Goal: Task Accomplishment & Management: Manage account settings

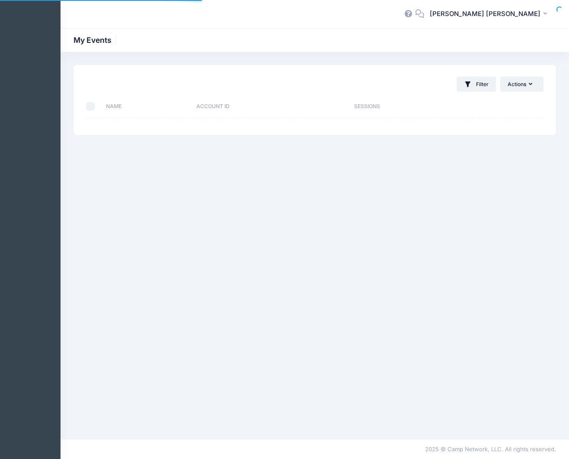
select select "10"
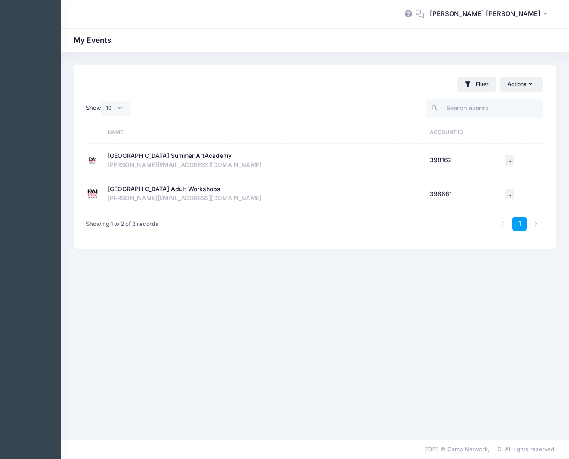
click at [146, 189] on div "[GEOGRAPHIC_DATA] Adult Workshops" at bounding box center [164, 189] width 113 height 9
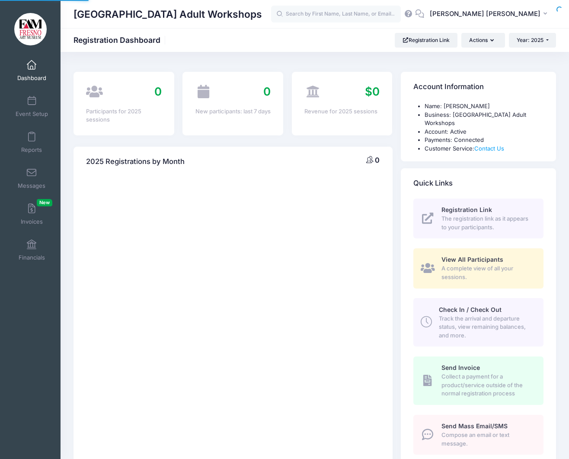
select select
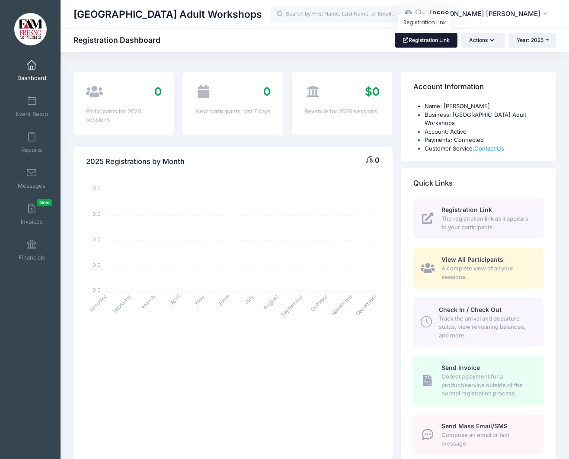
click at [413, 35] on link "Registration Link" at bounding box center [426, 40] width 63 height 15
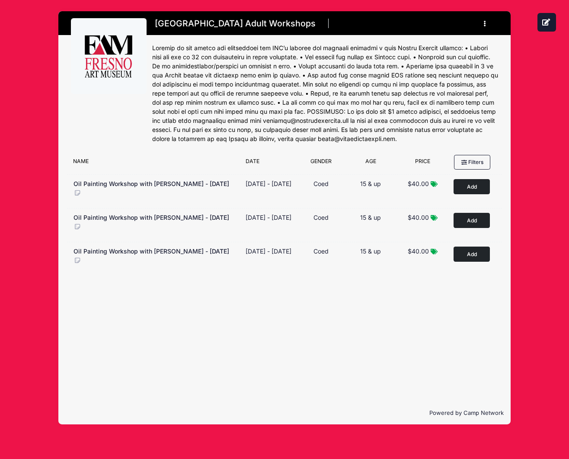
click at [484, 24] on icon "button" at bounding box center [487, 24] width 7 height 0
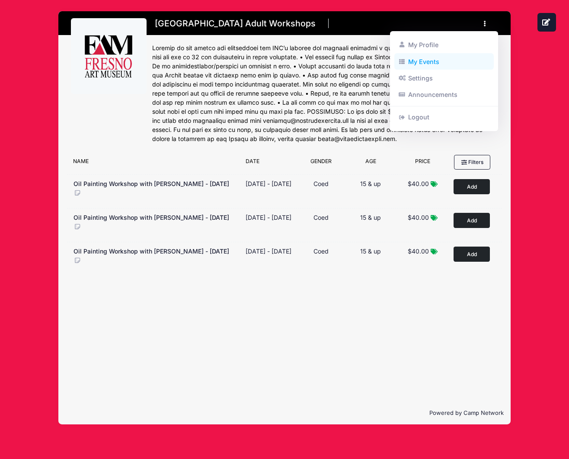
click at [431, 58] on link "My Events" at bounding box center [445, 61] width 100 height 16
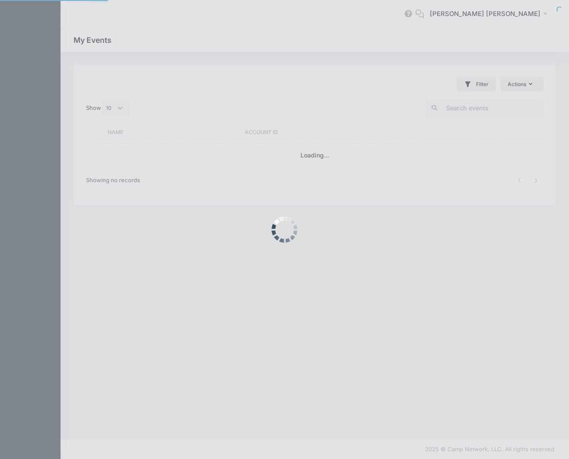
select select "10"
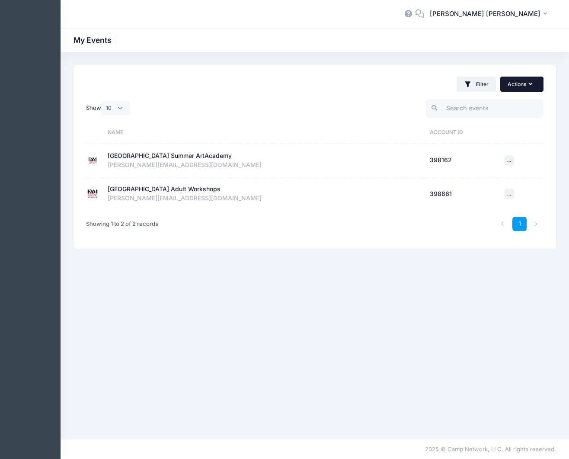
click at [532, 84] on icon "button" at bounding box center [532, 84] width 7 height 0
click at [157, 191] on div "[GEOGRAPHIC_DATA] Adult Workshops" at bounding box center [164, 189] width 113 height 9
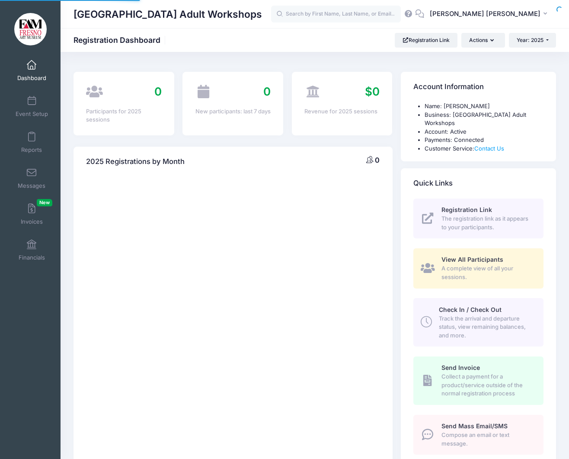
click at [157, 191] on body "Processing Request Please wait... Processing Request Please wait... Processing …" at bounding box center [284, 229] width 569 height 459
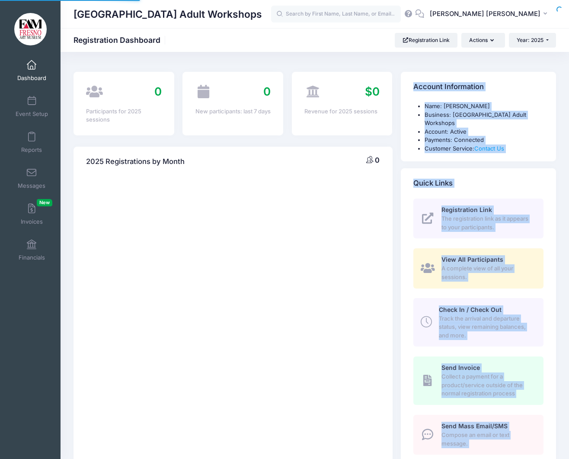
select select
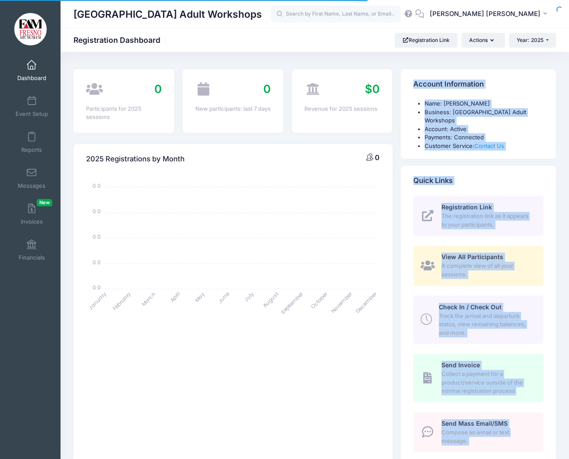
scroll to position [4, 0]
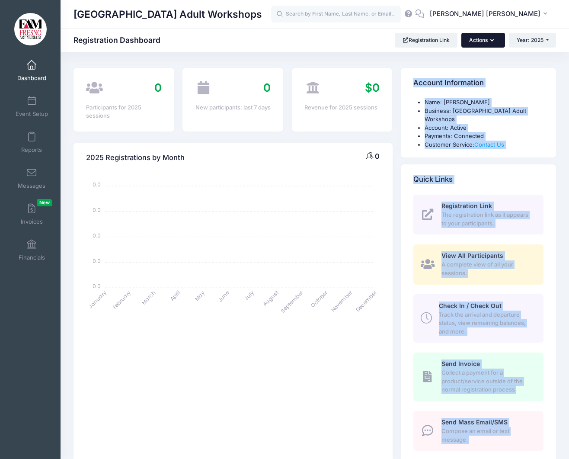
click at [492, 36] on button "Actions" at bounding box center [483, 40] width 43 height 15
click at [526, 86] on div "Account Information" at bounding box center [478, 83] width 155 height 30
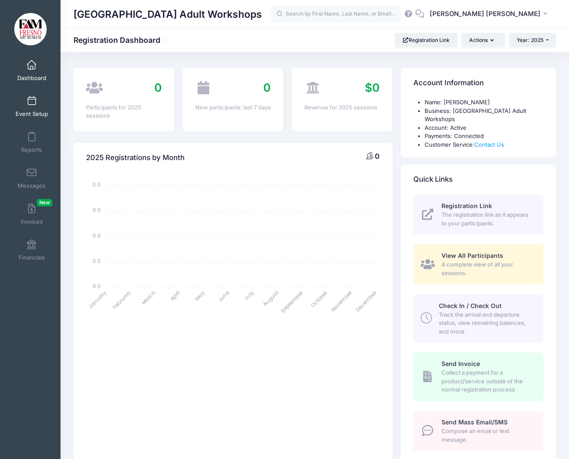
click at [32, 100] on span at bounding box center [32, 101] width 0 height 10
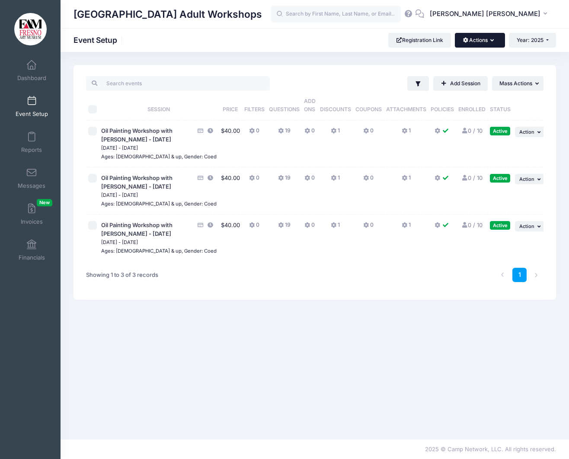
click at [494, 42] on button "Actions" at bounding box center [480, 40] width 50 height 15
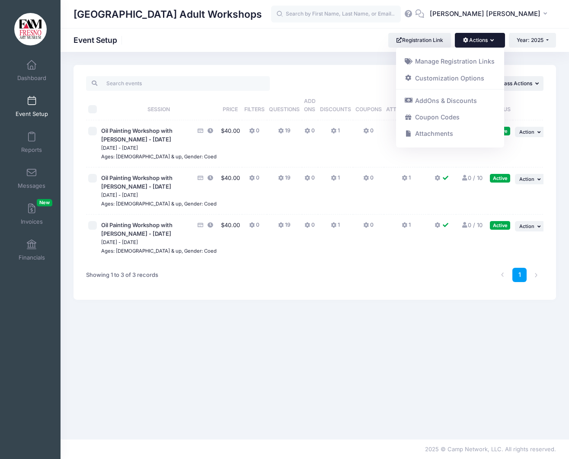
click at [529, 70] on div "Filter Filter Options Show: Active Live Completed Add Session ... Mass Actions" at bounding box center [315, 182] width 483 height 235
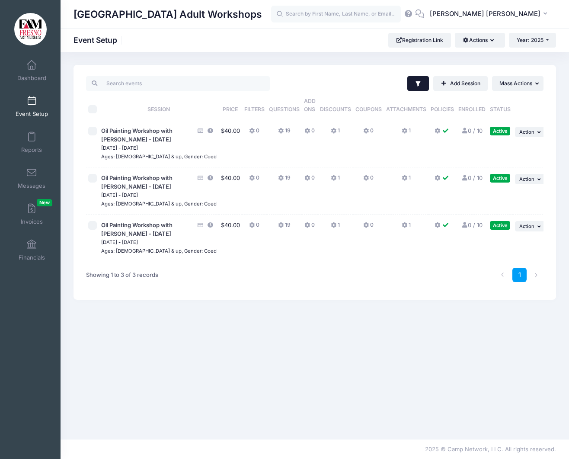
click at [416, 85] on icon "button" at bounding box center [418, 83] width 5 height 5
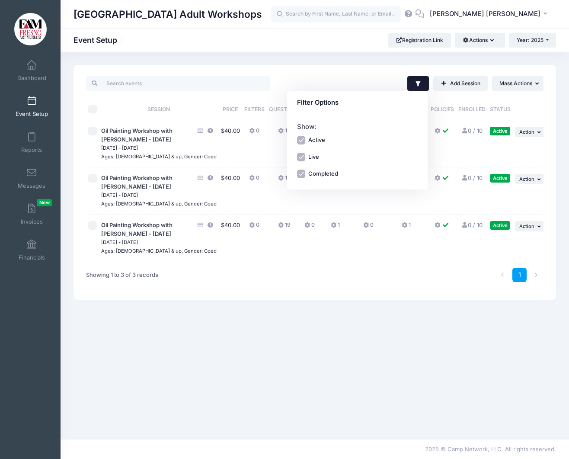
click at [417, 83] on icon "button" at bounding box center [418, 83] width 5 height 5
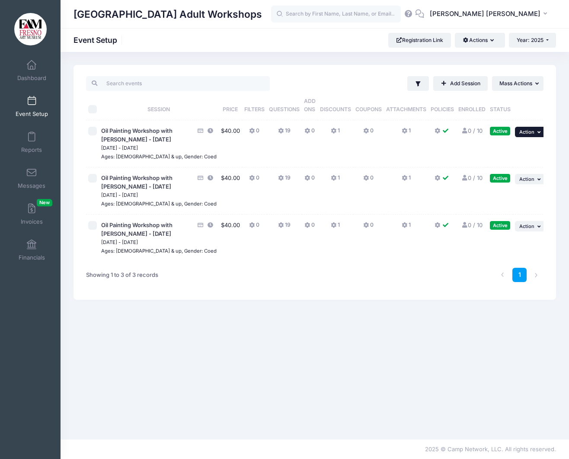
click at [532, 132] on span "Action" at bounding box center [527, 132] width 15 height 6
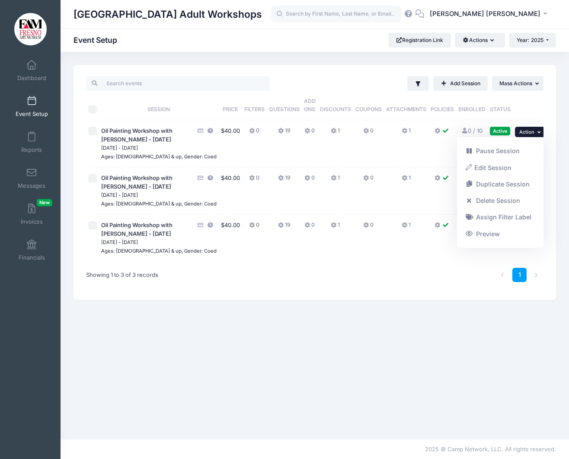
click at [481, 235] on link "Preview" at bounding box center [501, 234] width 78 height 16
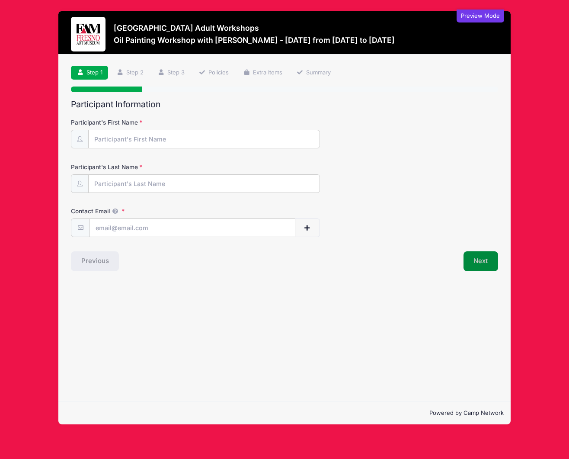
click at [482, 263] on button "Next" at bounding box center [481, 261] width 35 height 20
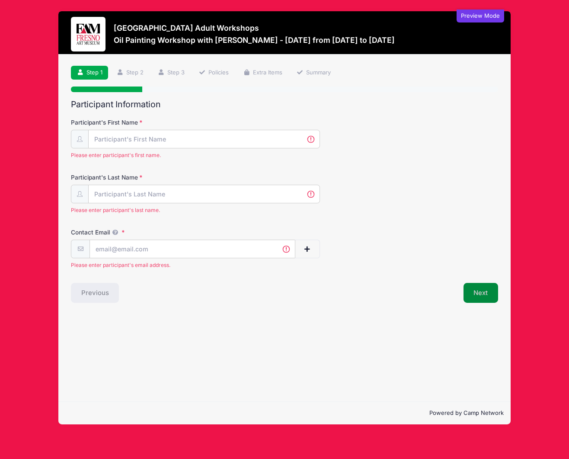
click at [482, 296] on button "Next" at bounding box center [481, 293] width 35 height 20
click at [124, 68] on link "Step 2" at bounding box center [130, 73] width 38 height 14
click at [127, 70] on link "Step 2" at bounding box center [130, 73] width 38 height 14
click at [116, 136] on input "Participant's First Name" at bounding box center [204, 139] width 231 height 19
click at [115, 137] on input "Participant's First Name" at bounding box center [204, 139] width 231 height 19
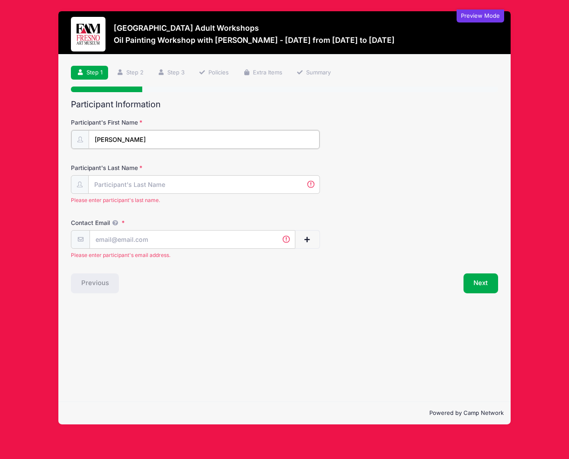
type input "susan"
click at [92, 180] on input "Participant's Last Name" at bounding box center [204, 184] width 231 height 19
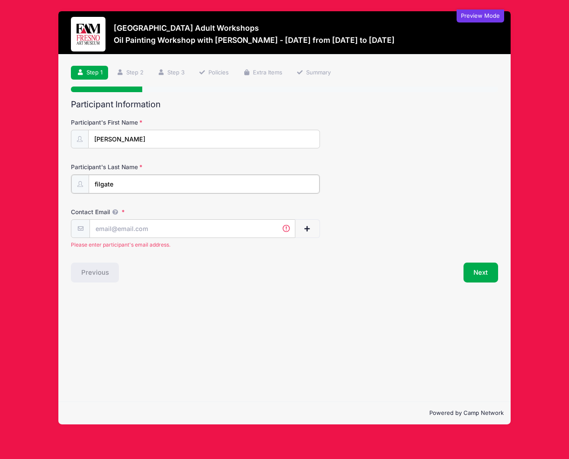
type input "filgate"
click at [110, 228] on input "Contact Email" at bounding box center [192, 228] width 205 height 19
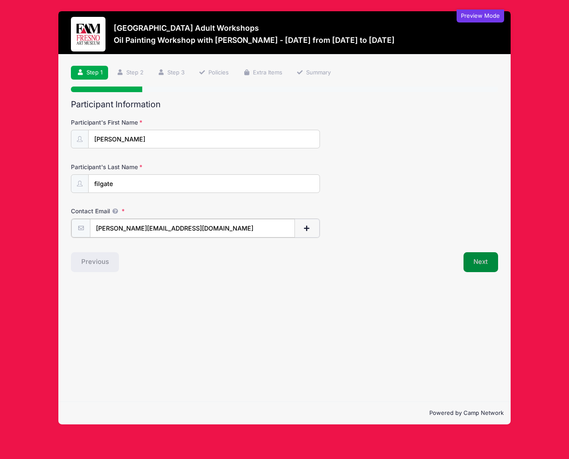
type input "susan@filgateart.com"
click at [479, 259] on button "Next" at bounding box center [481, 261] width 35 height 20
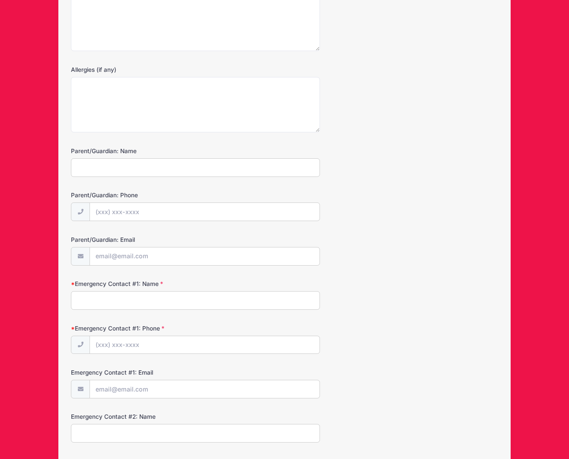
scroll to position [507, 0]
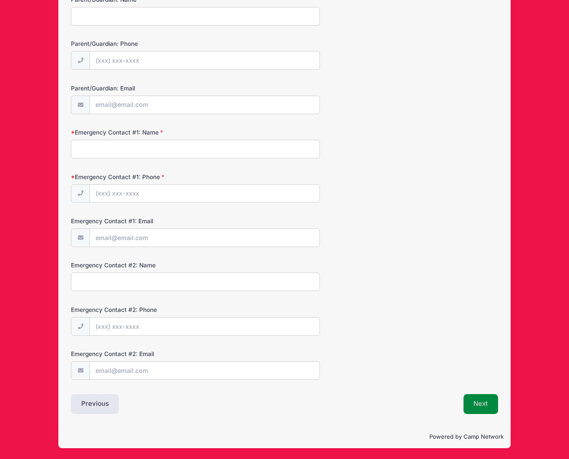
click at [482, 404] on button "Next" at bounding box center [481, 404] width 35 height 20
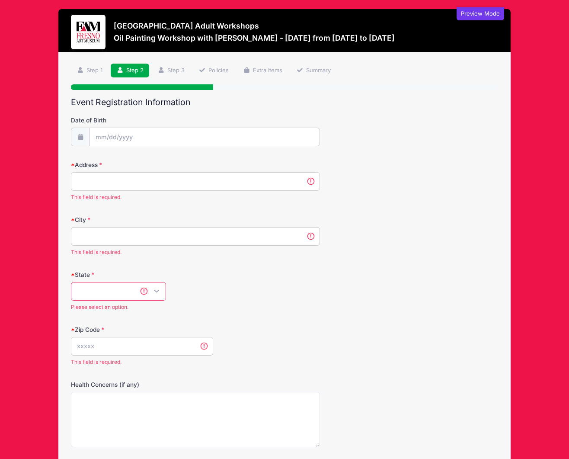
scroll to position [1, 0]
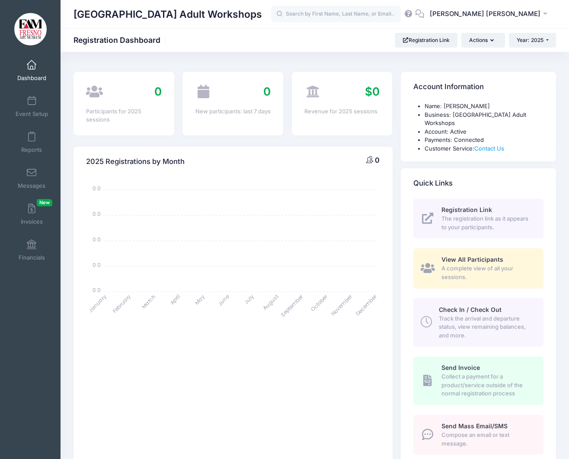
select select
click at [491, 41] on icon "button" at bounding box center [494, 41] width 7 height 0
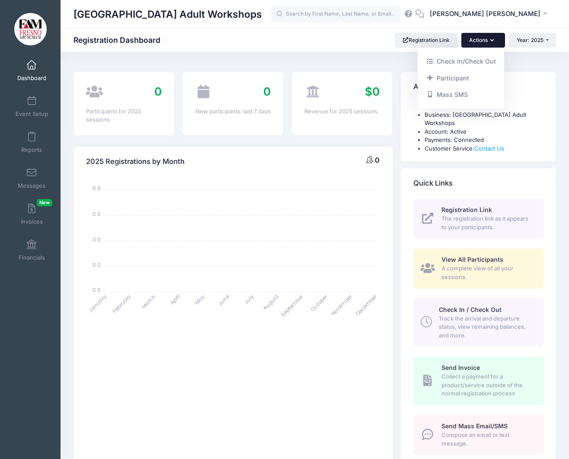
click at [491, 41] on icon "button" at bounding box center [494, 41] width 7 height 0
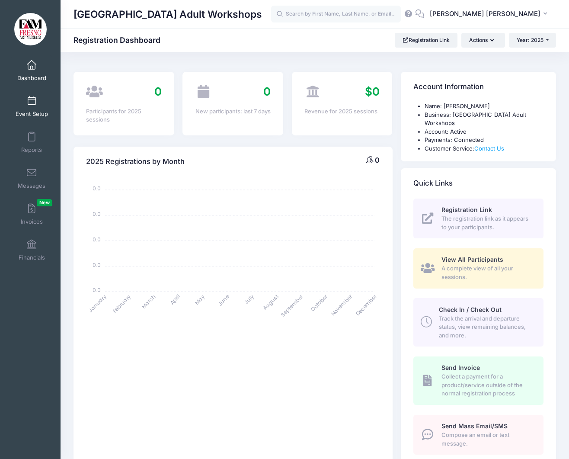
click at [32, 97] on span at bounding box center [32, 101] width 0 height 10
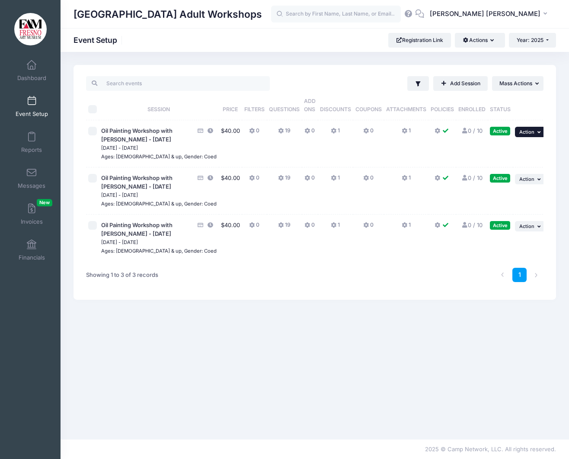
click at [539, 131] on icon "button" at bounding box center [540, 132] width 5 height 5
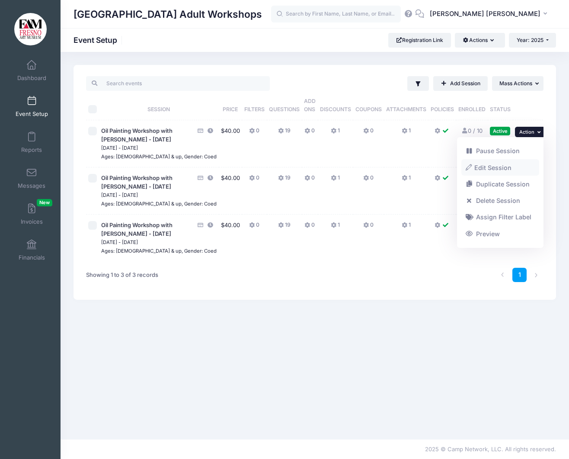
click at [507, 164] on link "Edit Session" at bounding box center [501, 167] width 78 height 16
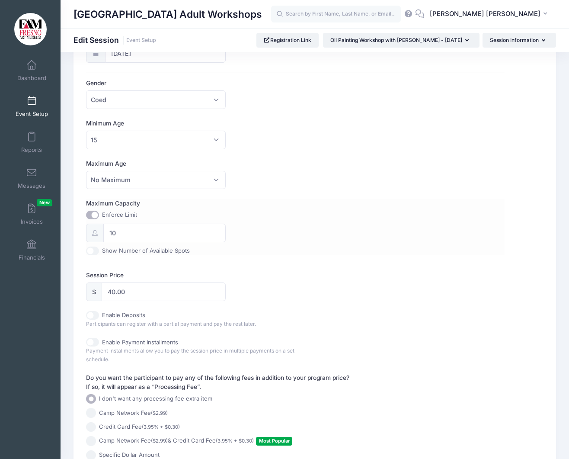
scroll to position [227, 0]
drag, startPoint x: 125, startPoint y: 231, endPoint x: 73, endPoint y: 231, distance: 51.9
click at [76, 231] on div "Please update the information for this particular session. Basic Information Ad…" at bounding box center [315, 170] width 483 height 665
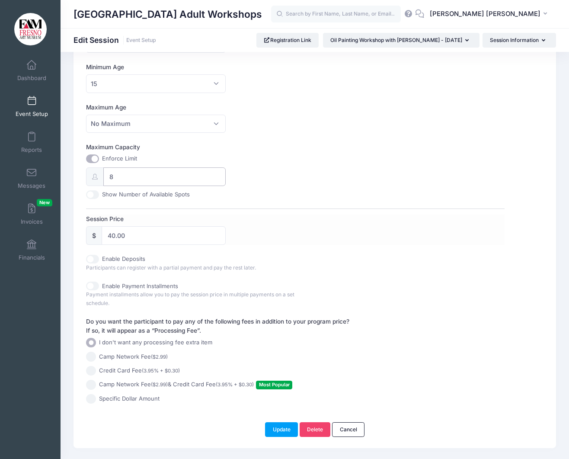
scroll to position [304, 0]
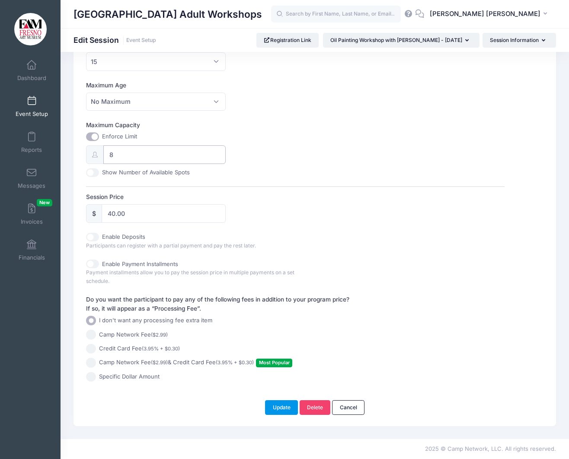
type input "8"
click at [279, 408] on button "Update" at bounding box center [281, 407] width 33 height 15
click at [276, 407] on button "Update" at bounding box center [281, 407] width 33 height 15
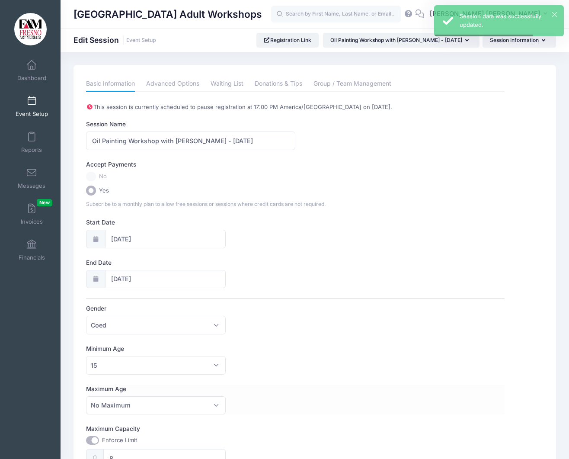
scroll to position [5, 0]
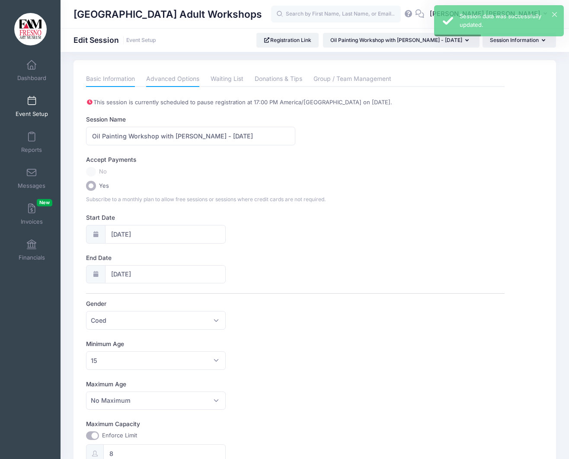
click at [170, 77] on link "Advanced Options" at bounding box center [172, 79] width 53 height 16
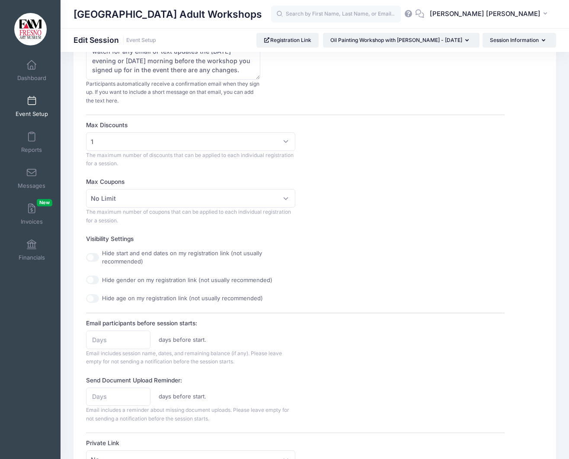
scroll to position [175, 0]
click at [93, 260] on input "Hide start and end dates on my registration link (not usually recommended)" at bounding box center [92, 258] width 13 height 9
checkbox input "true"
click at [94, 282] on input "Hide gender on my registration link (not usually recommended)" at bounding box center [92, 281] width 13 height 9
checkbox input "true"
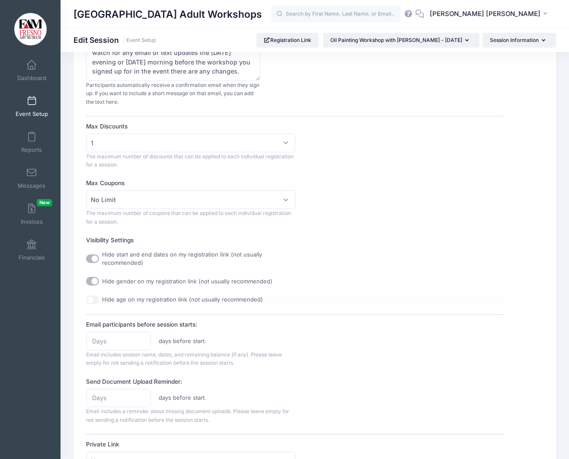
click at [92, 300] on input "Hide age on my registration link (not usually recommended)" at bounding box center [92, 299] width 13 height 9
checkbox input "true"
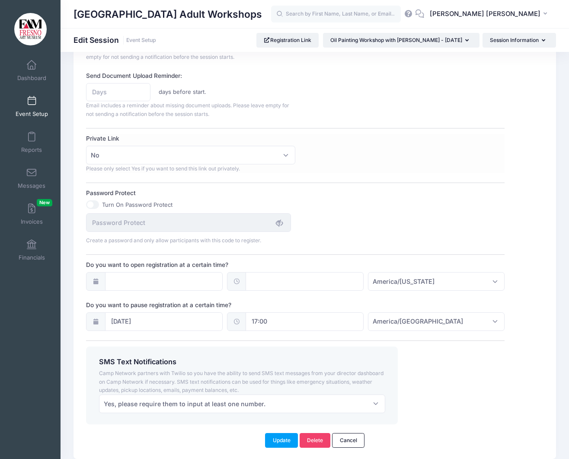
scroll to position [514, 0]
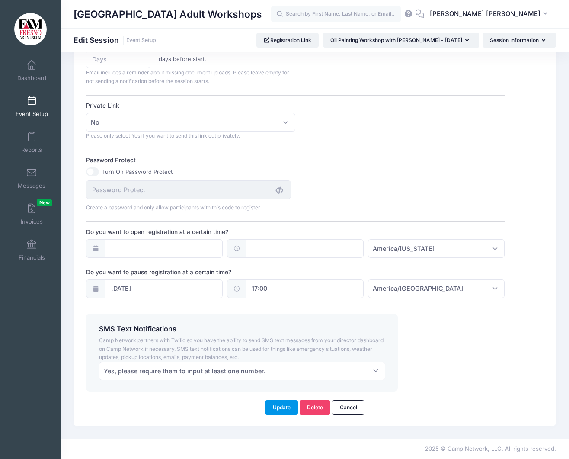
click at [274, 406] on button "Update" at bounding box center [281, 407] width 33 height 15
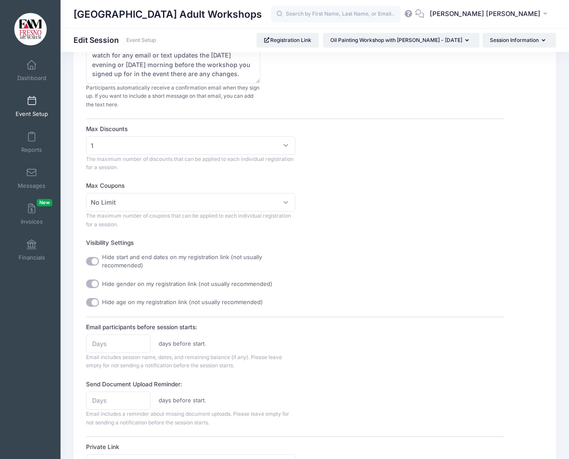
scroll to position [170, 0]
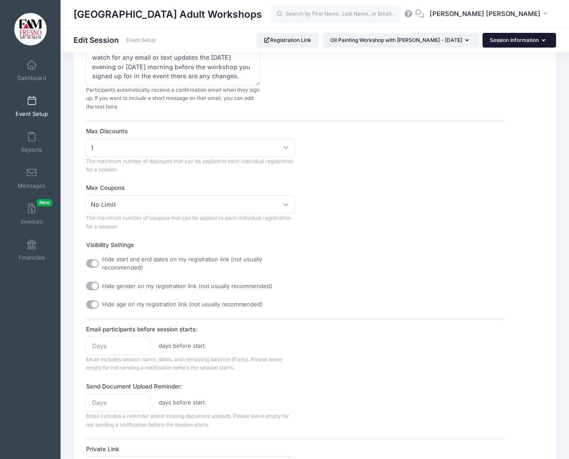
click at [524, 43] on button "Session Information" at bounding box center [520, 40] width 74 height 15
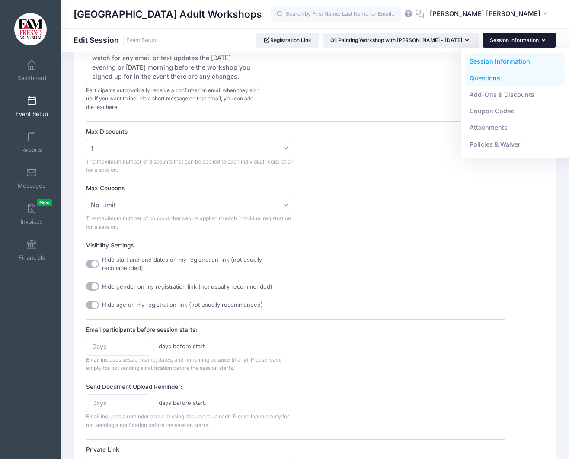
click at [477, 77] on link "Questions" at bounding box center [515, 78] width 100 height 16
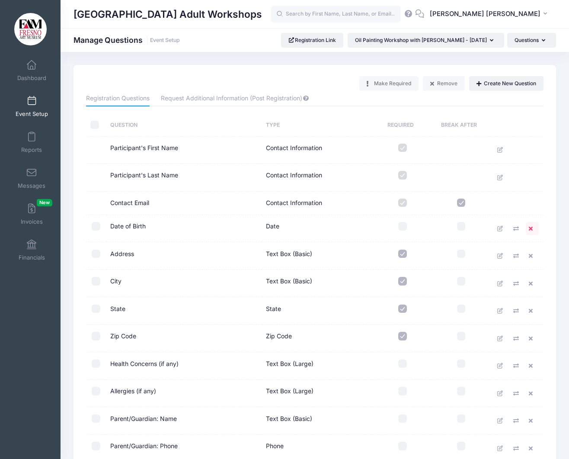
click at [530, 228] on icon at bounding box center [532, 229] width 7 height 6
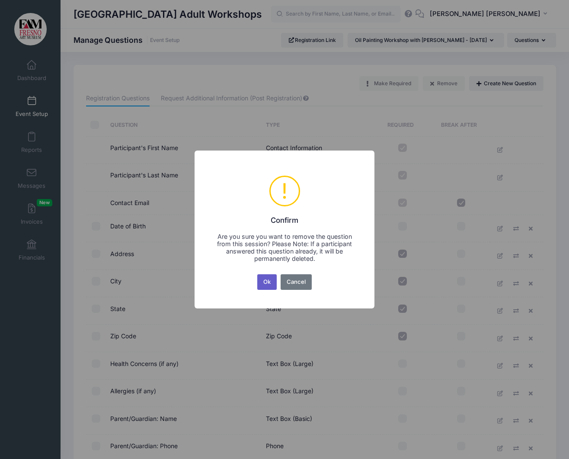
click at [266, 286] on button "Ok" at bounding box center [267, 282] width 20 height 16
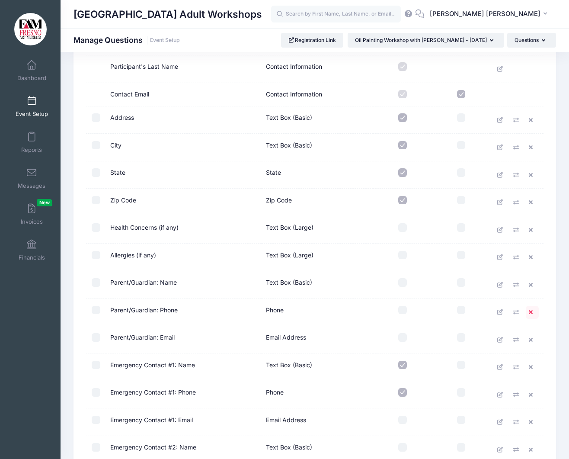
scroll to position [111, 0]
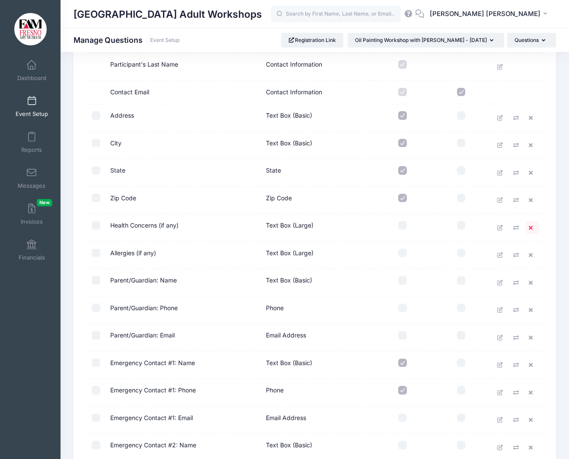
click at [532, 228] on icon at bounding box center [532, 228] width 7 height 6
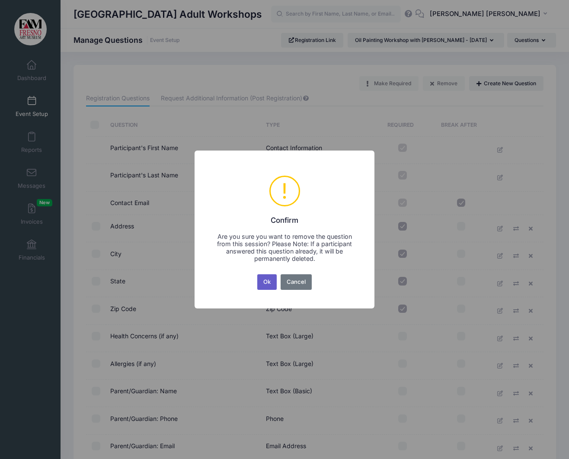
click at [274, 282] on button "Ok" at bounding box center [267, 282] width 20 height 16
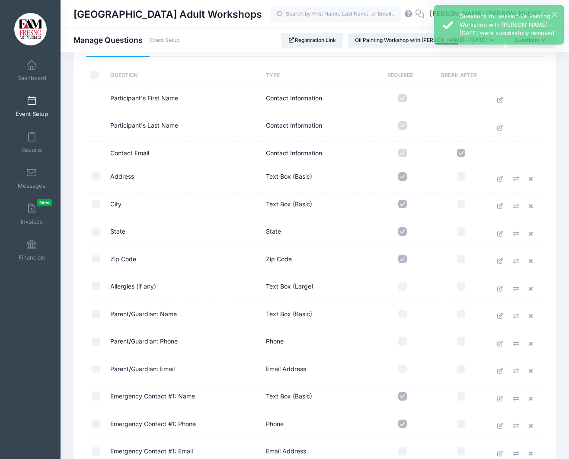
scroll to position [51, 0]
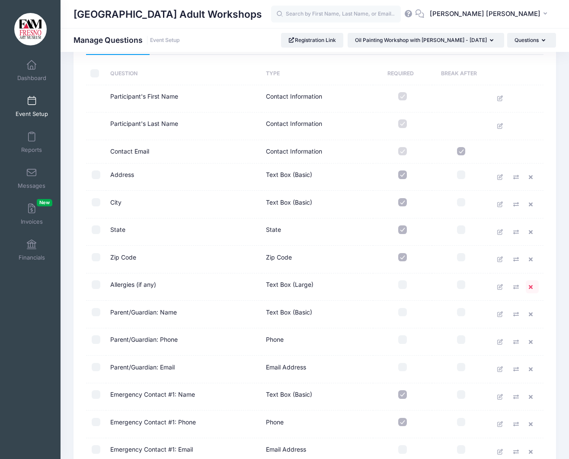
click at [533, 286] on icon at bounding box center [532, 287] width 7 height 6
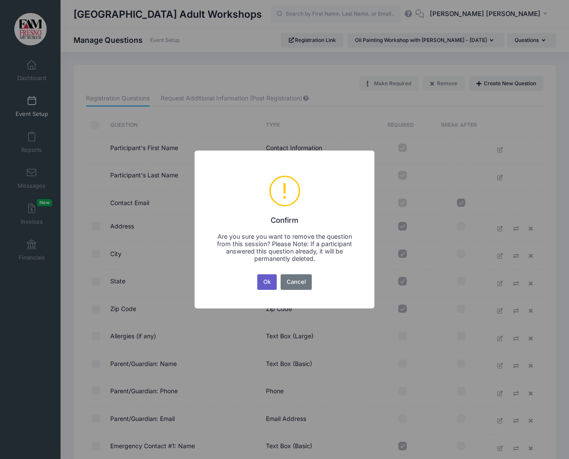
click at [272, 286] on button "Ok" at bounding box center [267, 282] width 20 height 16
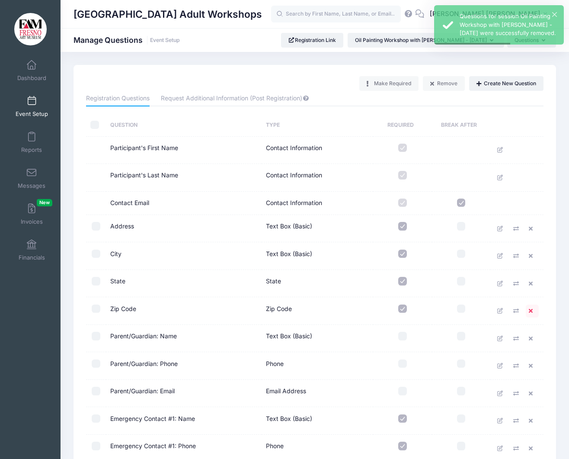
click at [531, 310] on icon at bounding box center [532, 311] width 7 height 6
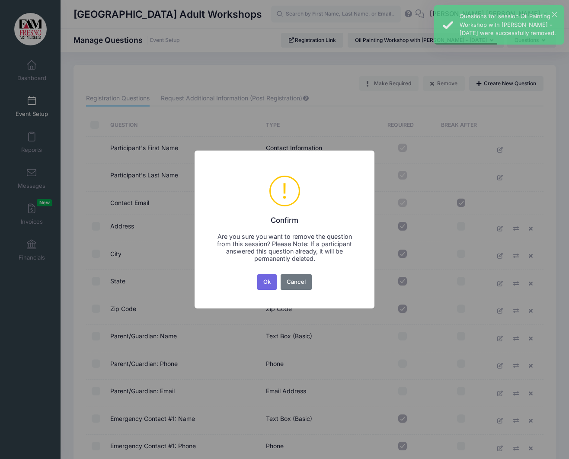
scroll to position [0, 0]
click at [267, 282] on button "Ok" at bounding box center [267, 282] width 20 height 16
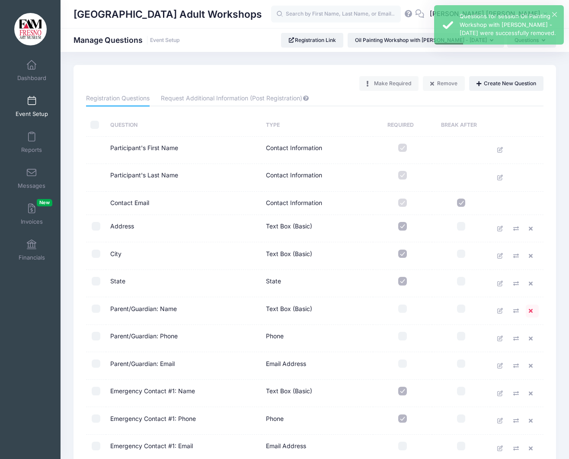
click at [531, 310] on icon at bounding box center [532, 311] width 7 height 6
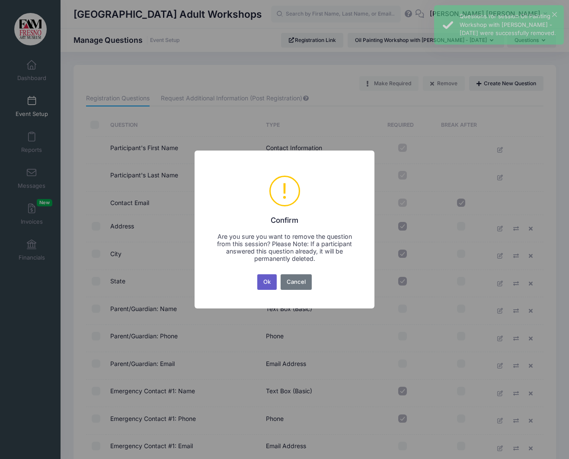
click at [270, 284] on button "Ok" at bounding box center [267, 282] width 20 height 16
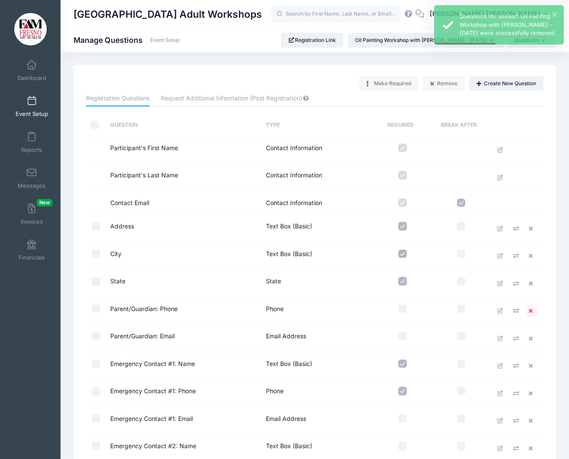
click at [532, 309] on icon at bounding box center [532, 311] width 7 height 6
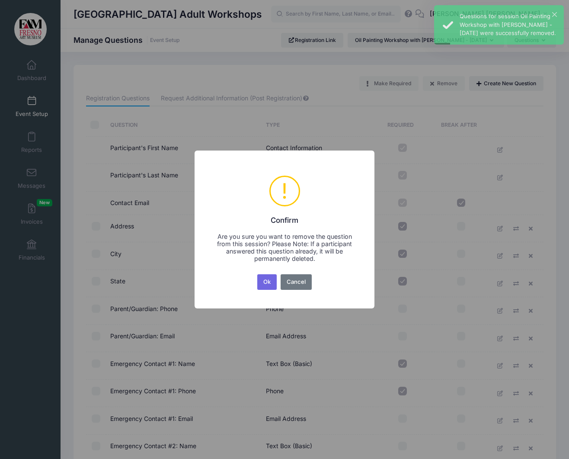
click at [266, 282] on button "Ok" at bounding box center [267, 282] width 20 height 16
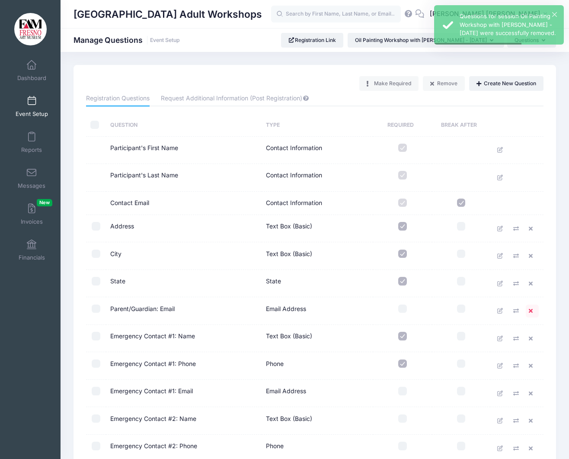
click at [533, 311] on icon at bounding box center [532, 311] width 7 height 6
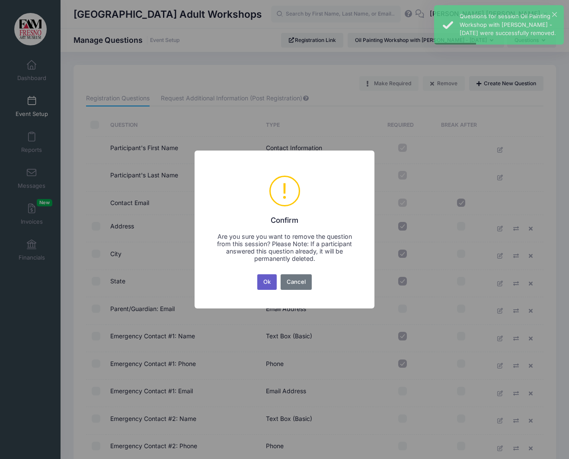
click at [263, 278] on button "Ok" at bounding box center [267, 282] width 20 height 16
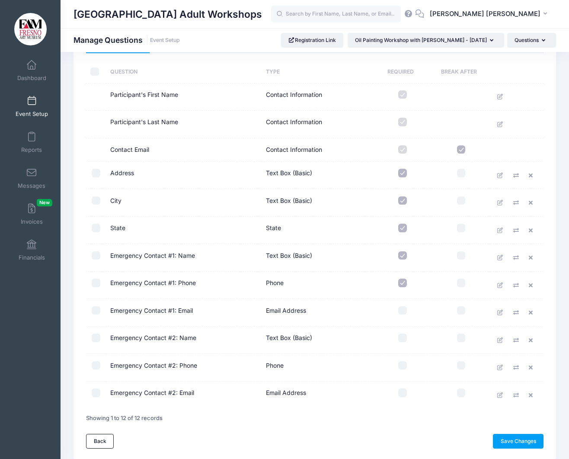
scroll to position [56, 0]
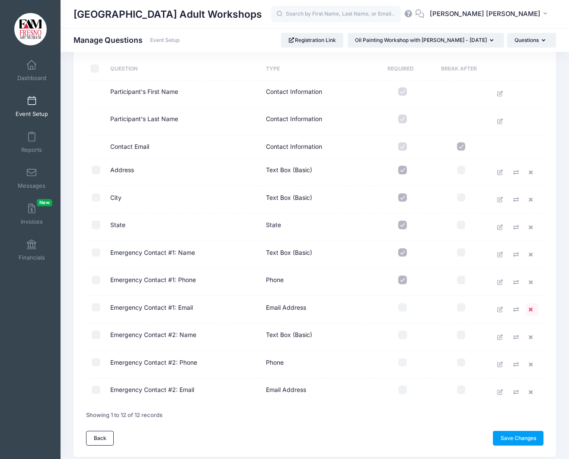
click at [532, 310] on icon at bounding box center [532, 310] width 7 height 6
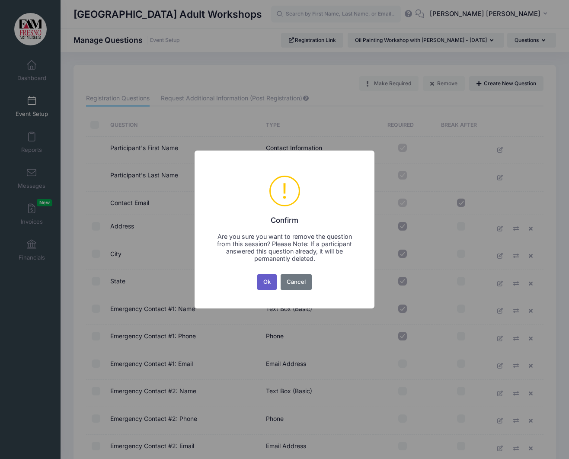
click at [268, 285] on button "Ok" at bounding box center [267, 282] width 20 height 16
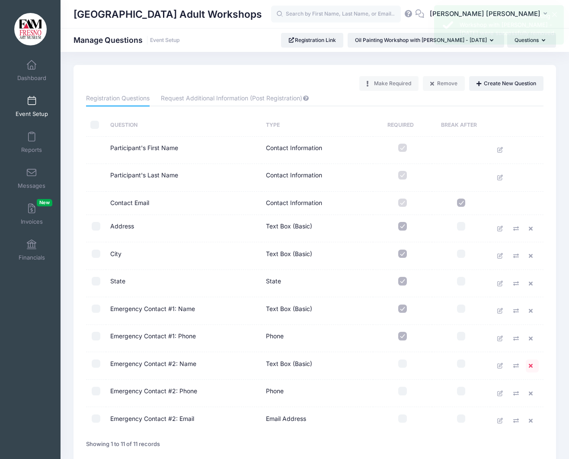
click at [533, 365] on icon at bounding box center [532, 366] width 7 height 6
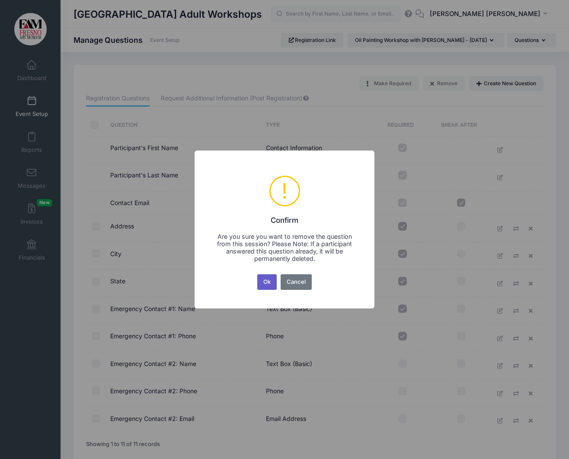
click at [263, 279] on button "Ok" at bounding box center [267, 282] width 20 height 16
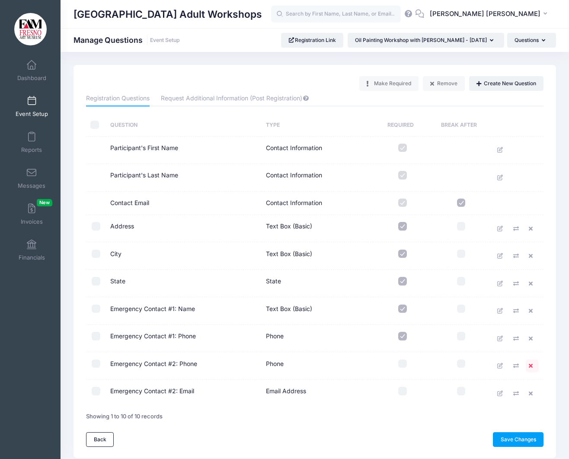
click at [532, 366] on icon at bounding box center [532, 366] width 7 height 6
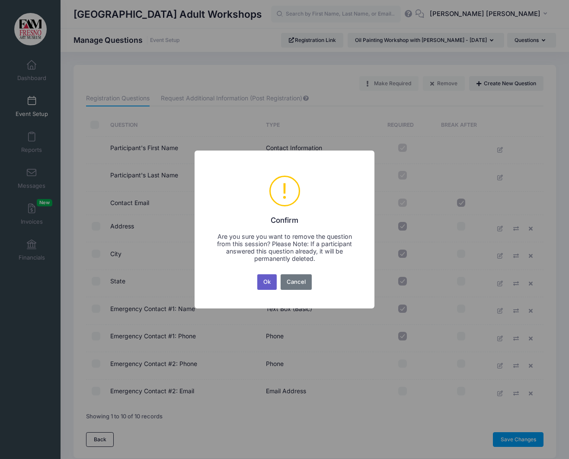
click at [269, 279] on button "Ok" at bounding box center [267, 282] width 20 height 16
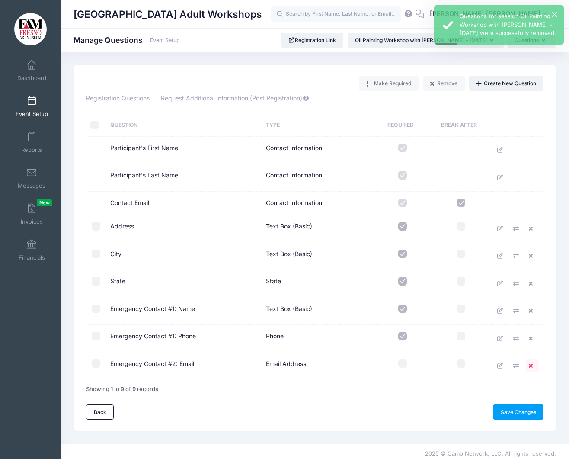
click at [531, 365] on icon at bounding box center [532, 366] width 7 height 6
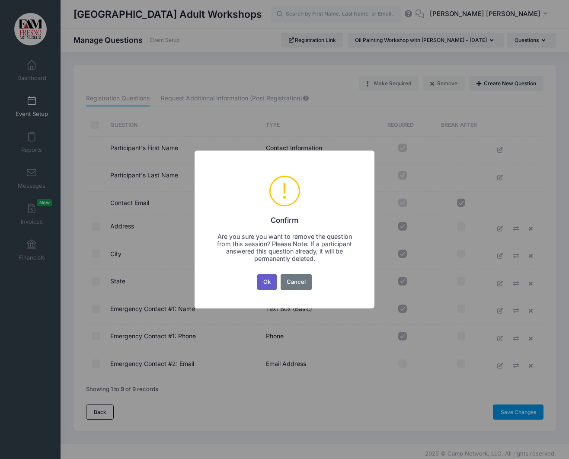
click at [268, 282] on button "Ok" at bounding box center [267, 282] width 20 height 16
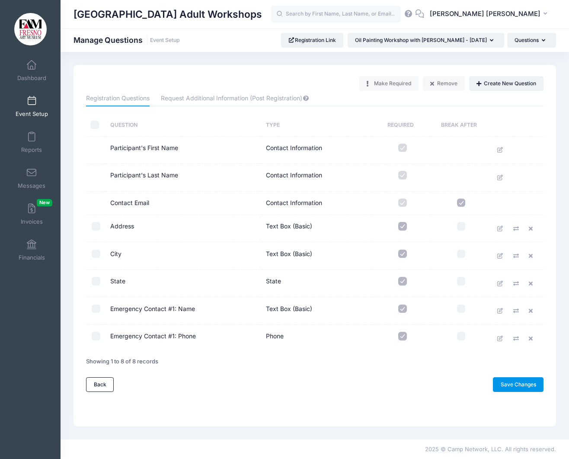
click at [516, 386] on link "Save Changes" at bounding box center [518, 384] width 51 height 15
click at [27, 100] on link "Event Setup" at bounding box center [31, 106] width 41 height 30
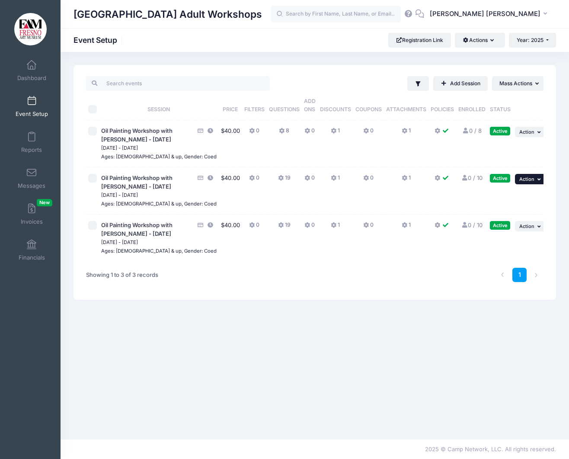
click at [538, 182] on icon "button" at bounding box center [540, 179] width 5 height 5
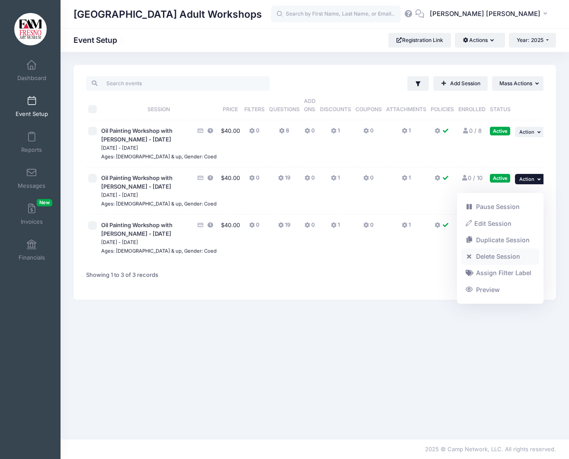
click at [509, 257] on link "Delete Session" at bounding box center [501, 256] width 78 height 16
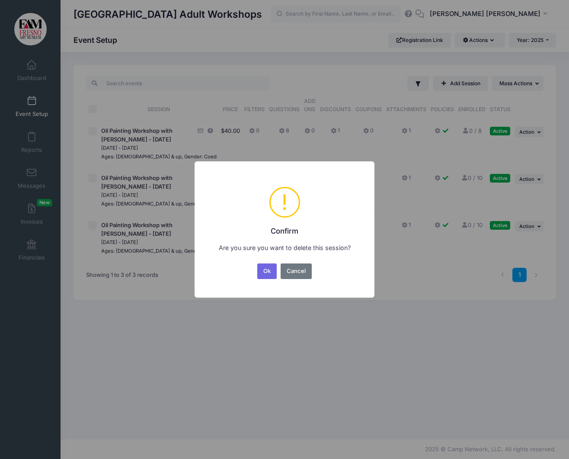
click at [265, 270] on button "Ok" at bounding box center [267, 271] width 20 height 16
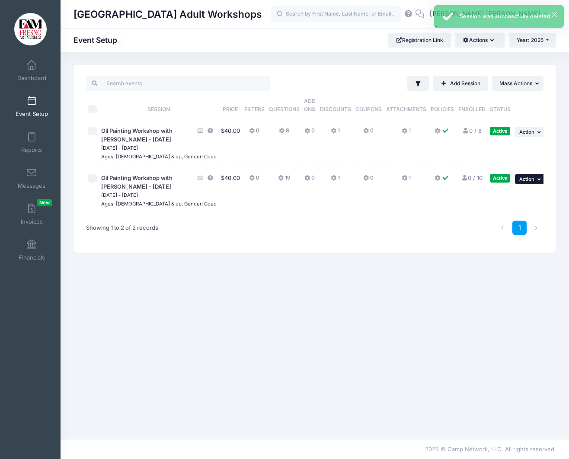
click at [538, 182] on icon "button" at bounding box center [540, 179] width 5 height 5
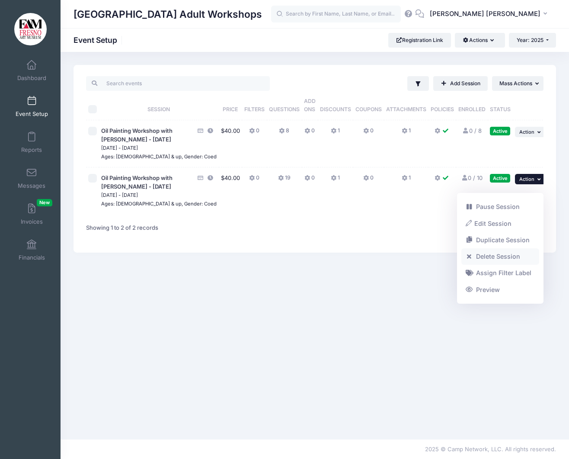
click at [507, 257] on link "Delete Session" at bounding box center [501, 256] width 78 height 16
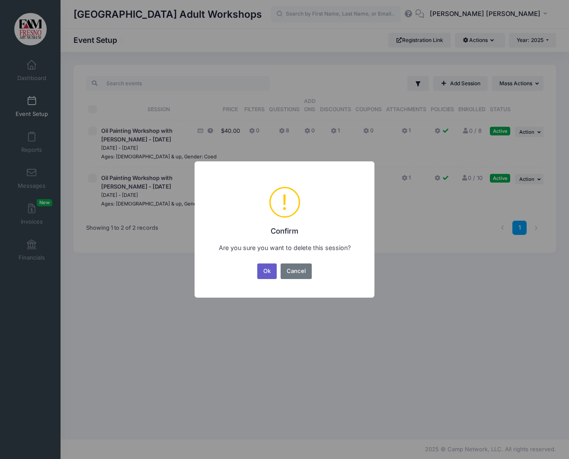
click at [261, 271] on button "Ok" at bounding box center [267, 271] width 20 height 16
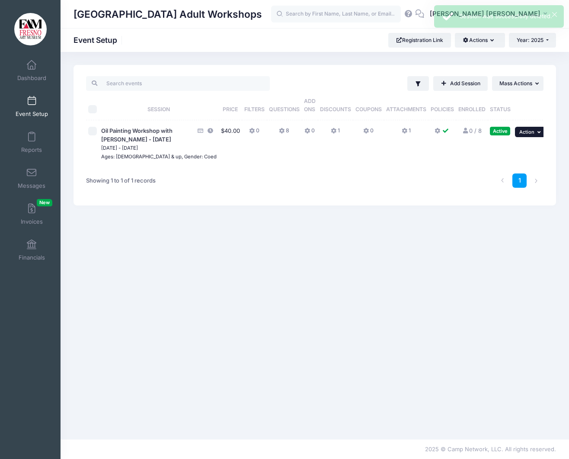
click at [538, 130] on icon "button" at bounding box center [540, 132] width 5 height 5
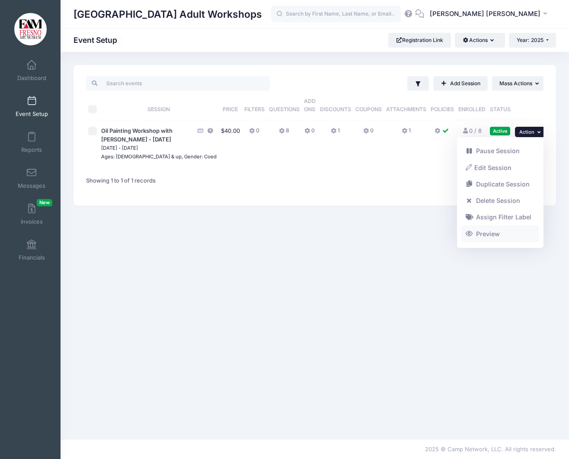
click at [484, 234] on link "Preview" at bounding box center [501, 234] width 78 height 16
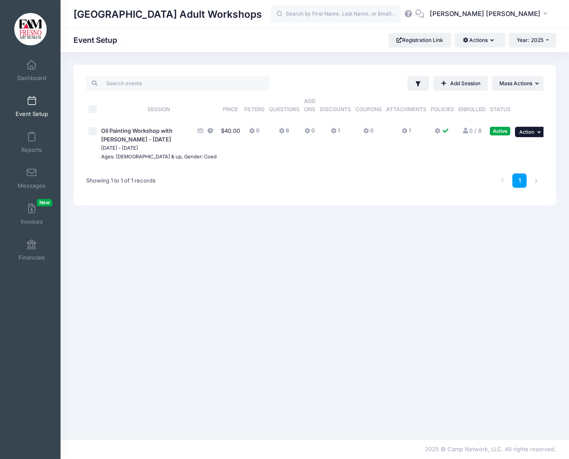
click at [538, 130] on icon "button" at bounding box center [540, 132] width 5 height 5
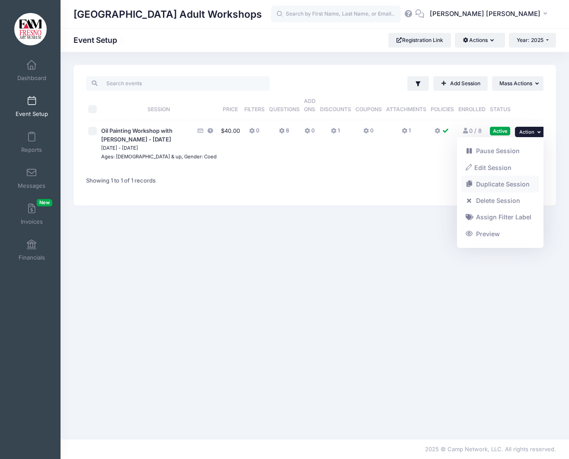
click at [508, 183] on link "Duplicate Session" at bounding box center [501, 184] width 78 height 16
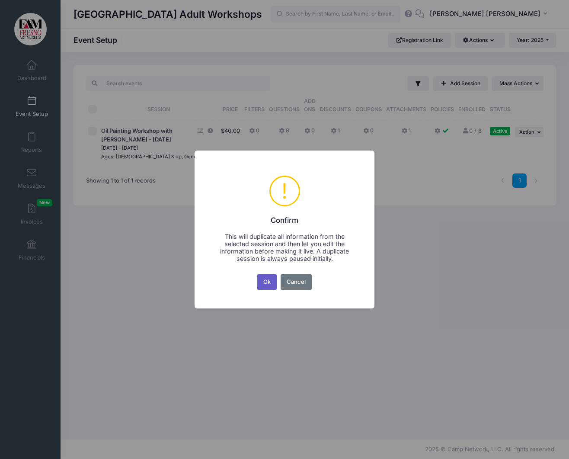
click at [267, 284] on button "Ok" at bounding box center [267, 282] width 20 height 16
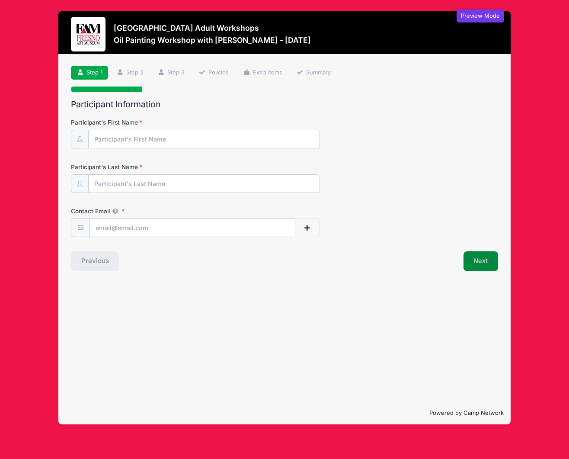
click at [482, 260] on button "Next" at bounding box center [481, 261] width 35 height 20
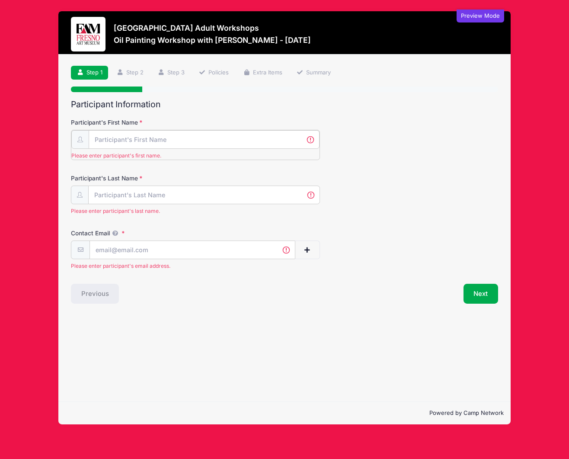
click at [110, 138] on input "Participant's First Name" at bounding box center [204, 139] width 231 height 19
type input "Michele"
type input "Ellis"
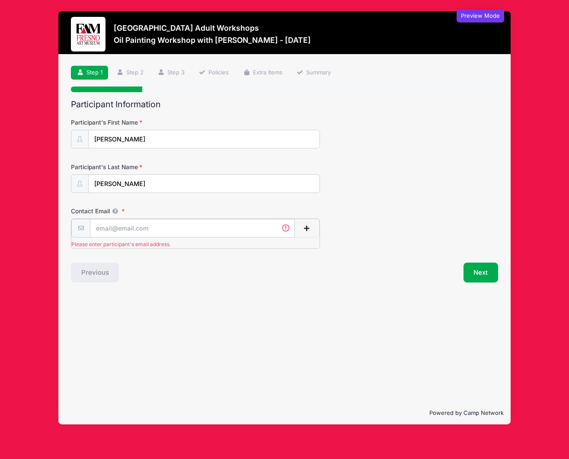
click at [124, 229] on input "Contact Email" at bounding box center [192, 228] width 205 height 19
type input "susan@filgateart.com"
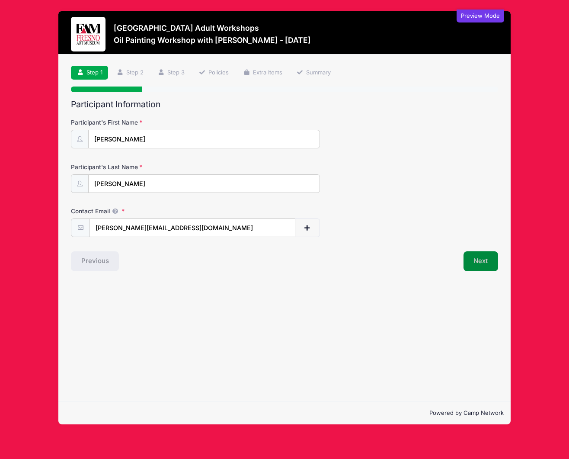
click at [471, 260] on button "Next" at bounding box center [481, 261] width 35 height 20
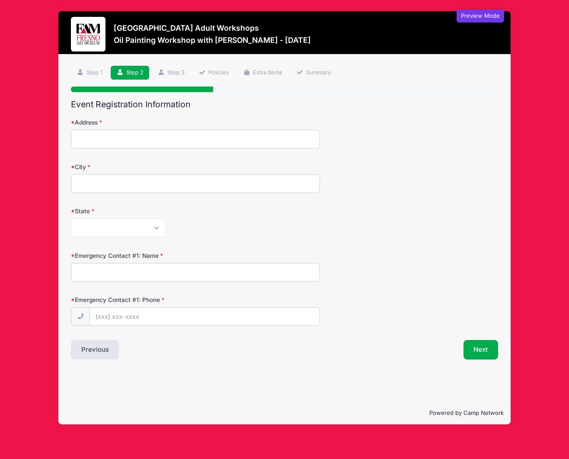
click at [99, 142] on input "Address" at bounding box center [195, 139] width 249 height 19
type input "2233 North First Street"
type input "Fresno"
select select "CA"
click at [129, 270] on input "Emergency Contact #1: Name" at bounding box center [195, 272] width 249 height 19
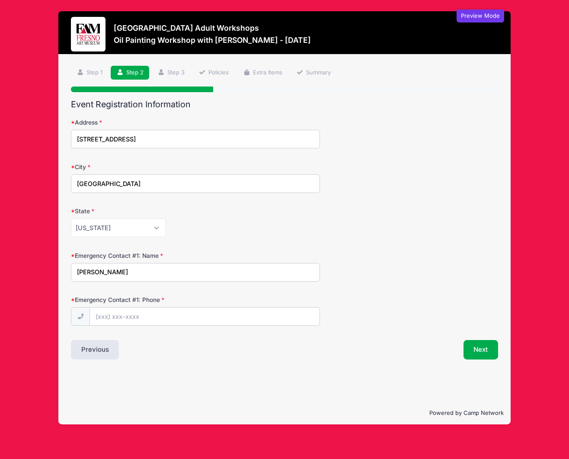
type input "jessica"
type input "(559) 281-7404"
click at [477, 352] on button "Next" at bounding box center [481, 350] width 35 height 20
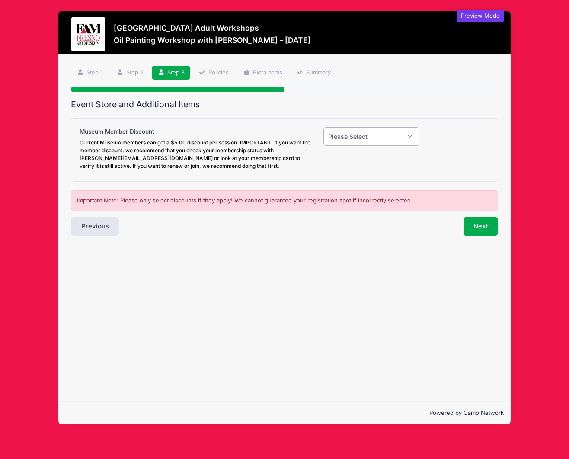
click at [410, 134] on select "Please Select Yes (-$5.00) No" at bounding box center [372, 136] width 96 height 19
click at [477, 224] on button "Next" at bounding box center [481, 227] width 35 height 20
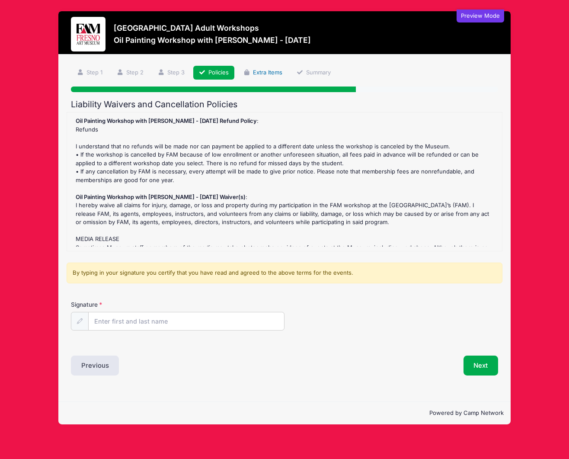
click at [270, 72] on link "Extra Items" at bounding box center [262, 73] width 51 height 14
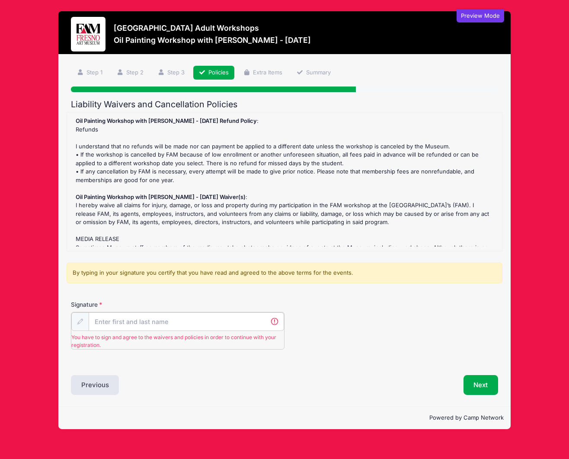
click at [111, 323] on input "Signature" at bounding box center [187, 321] width 196 height 19
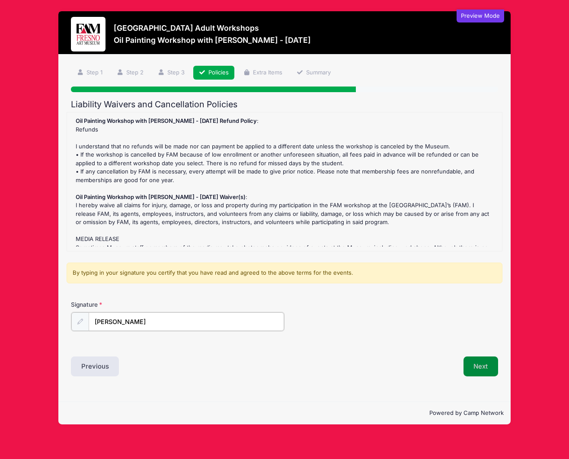
type input "susan fikgate"
click at [481, 367] on button "Next" at bounding box center [481, 366] width 35 height 20
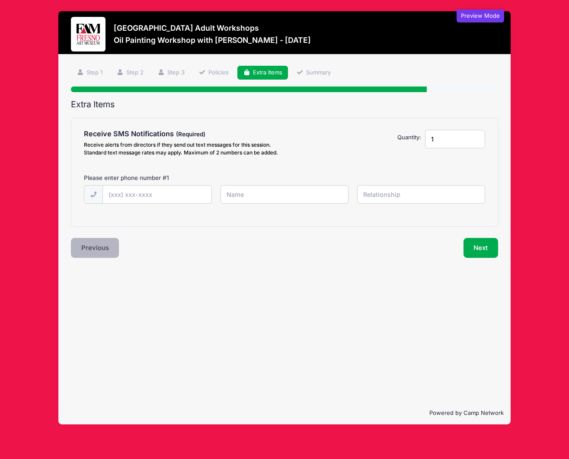
click at [88, 245] on button "Previous" at bounding box center [95, 248] width 48 height 20
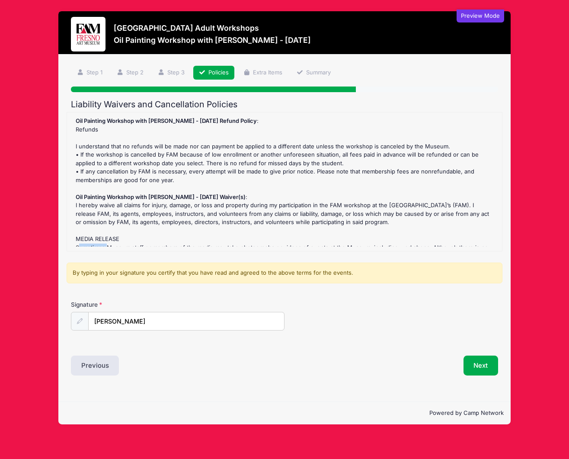
click at [88, 245] on div "Oil Painting Workshop with Mariah Calvert - 8/23/25 Refund Policy : Refunds I u…" at bounding box center [284, 182] width 427 height 130
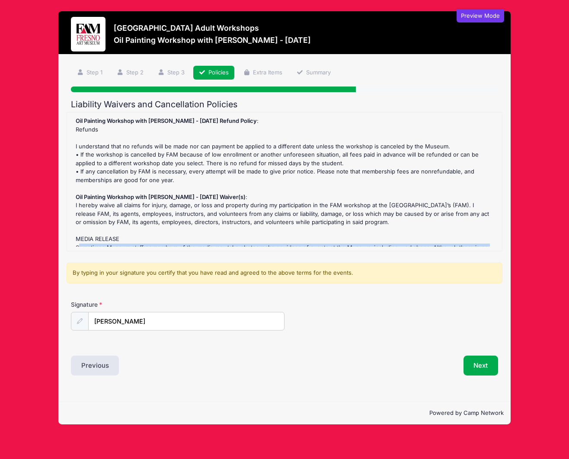
click at [88, 245] on div "Oil Painting Workshop with Mariah Calvert - 8/23/25 Refund Policy : Refunds I u…" at bounding box center [284, 182] width 427 height 130
click at [99, 357] on button "Previous" at bounding box center [95, 366] width 48 height 20
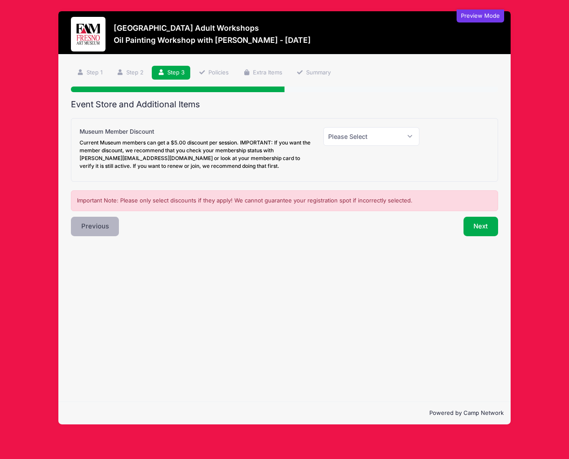
click at [96, 225] on button "Previous" at bounding box center [95, 227] width 48 height 20
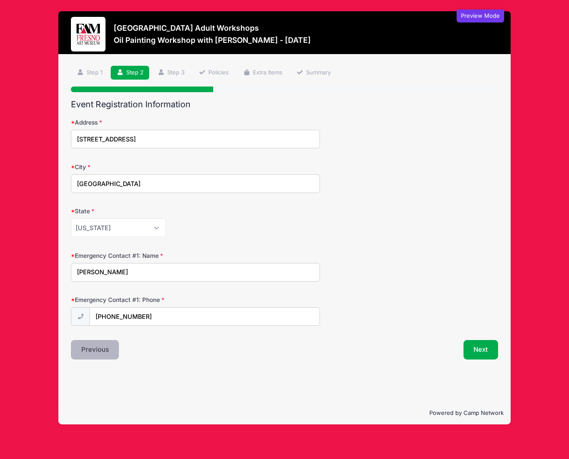
click at [94, 353] on button "Previous" at bounding box center [95, 350] width 48 height 20
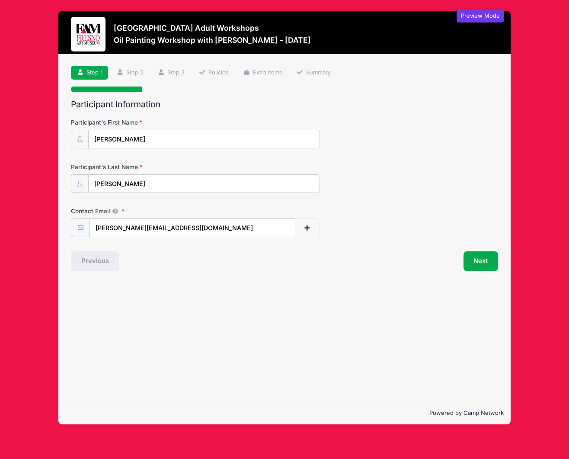
click at [95, 260] on div "Previous" at bounding box center [176, 261] width 218 height 20
click at [481, 17] on div "Preview Mode" at bounding box center [481, 16] width 48 height 13
drag, startPoint x: 537, startPoint y: 47, endPoint x: 475, endPoint y: 51, distance: 62.9
click at [537, 47] on div "Preview Mode Fresno Art Museum Adult Workshops Oil Painting Workshop with Maria…" at bounding box center [284, 218] width 543 height 436
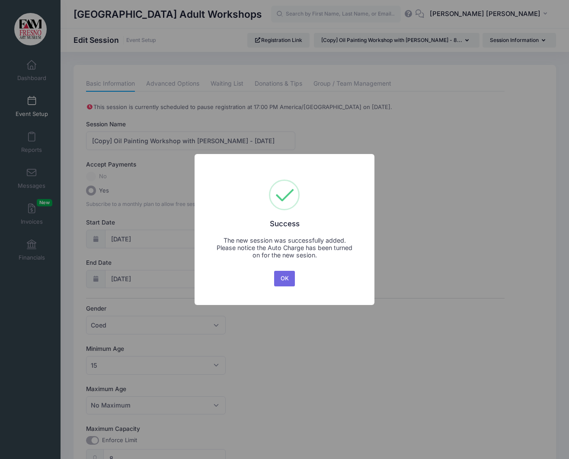
click at [132, 238] on div "× Success The new session was successfully added. Please notice the Auto Charge…" at bounding box center [284, 229] width 569 height 459
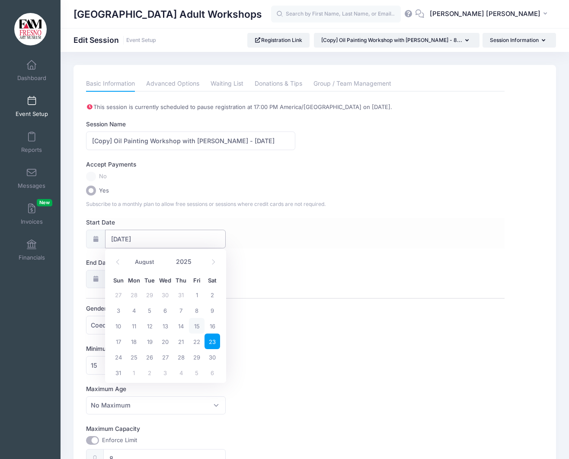
click at [132, 238] on input "08/23/2025" at bounding box center [165, 239] width 121 height 19
click at [214, 356] on span "30" at bounding box center [213, 357] width 16 height 16
type input "08/30/2025"
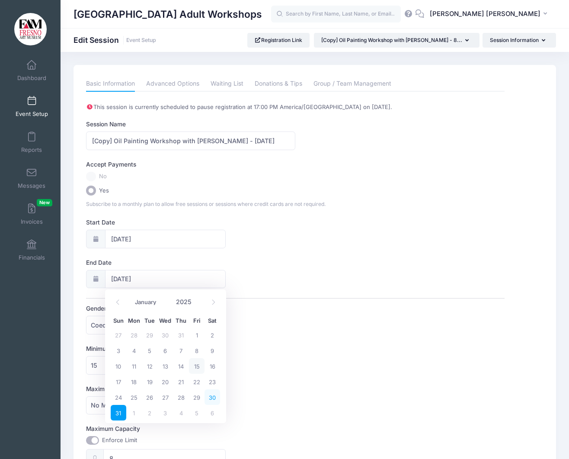
click at [213, 397] on span "30" at bounding box center [213, 397] width 16 height 16
type input "08/30/2025"
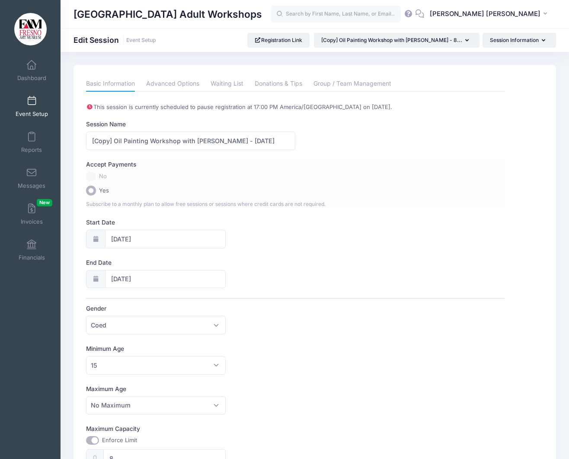
click at [89, 176] on label "No" at bounding box center [295, 177] width 419 height 10
click at [91, 192] on input "Yes" at bounding box center [91, 191] width 10 height 10
click at [257, 140] on input "[Copy] Oil Painting Workshop with Mariah Calvert - 8/23/25" at bounding box center [190, 141] width 209 height 19
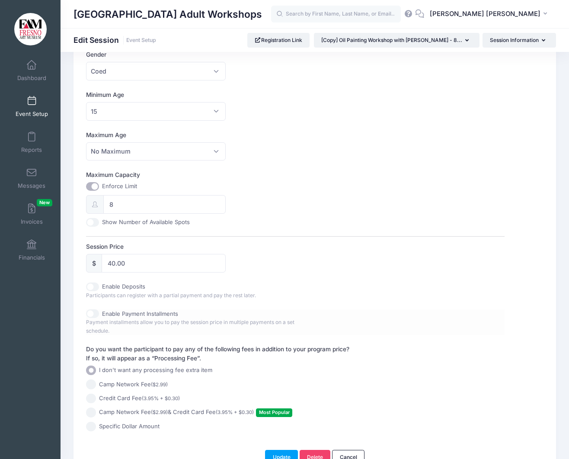
scroll to position [304, 0]
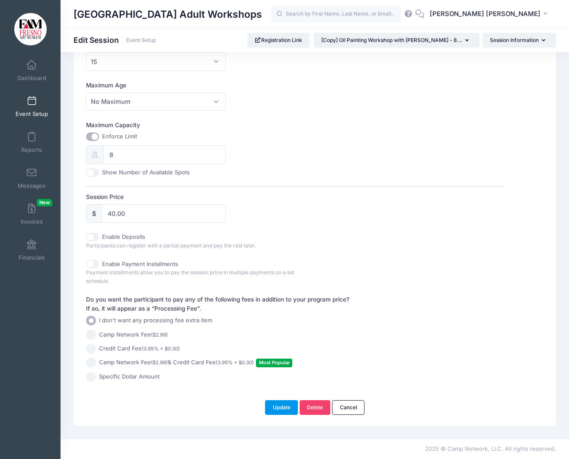
click at [283, 410] on button "Update" at bounding box center [281, 407] width 33 height 15
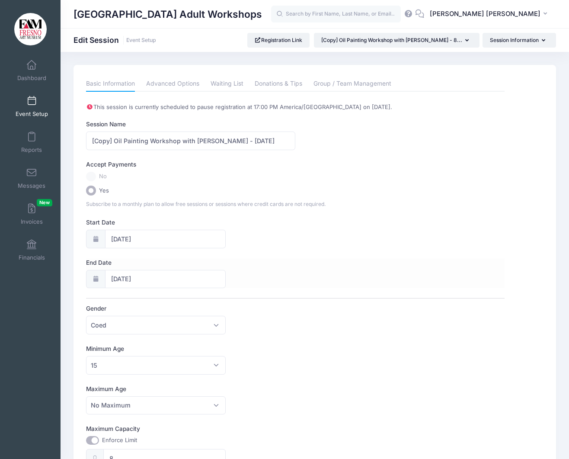
scroll to position [3, 0]
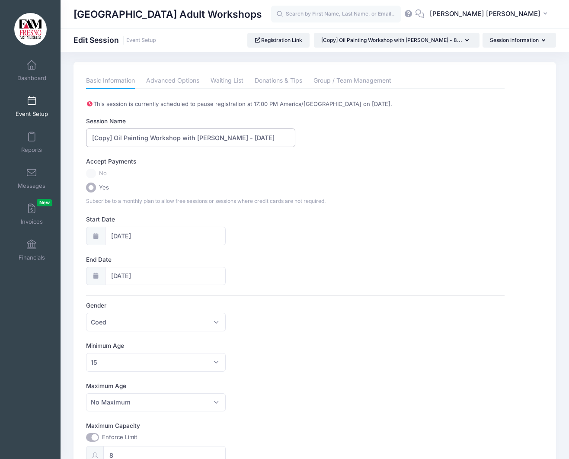
drag, startPoint x: 115, startPoint y: 137, endPoint x: 60, endPoint y: 137, distance: 54.5
click at [60, 137] on div "My Events Dashboard Reports" at bounding box center [284, 378] width 569 height 763
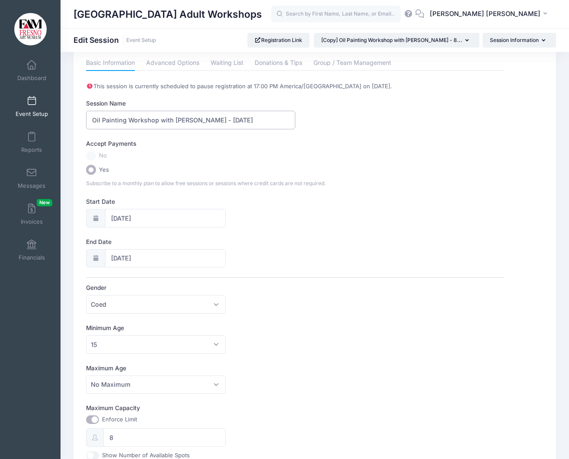
scroll to position [0, 0]
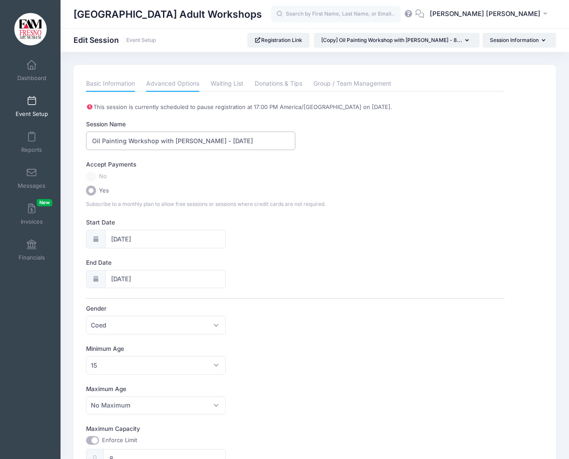
type input "Oil Painting Workshop with [PERSON_NAME] - [DATE]"
click at [181, 86] on link "Advanced Options" at bounding box center [172, 84] width 53 height 16
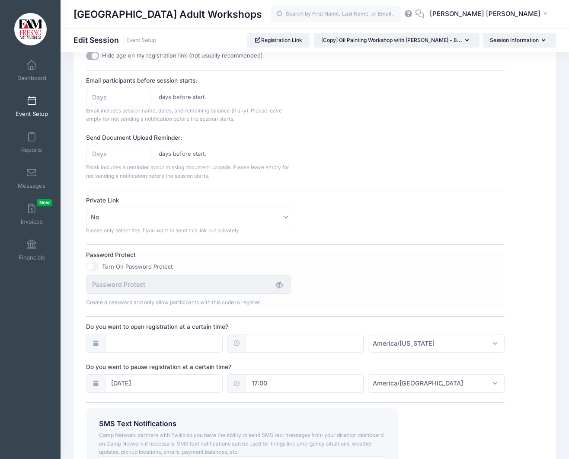
scroll to position [514, 0]
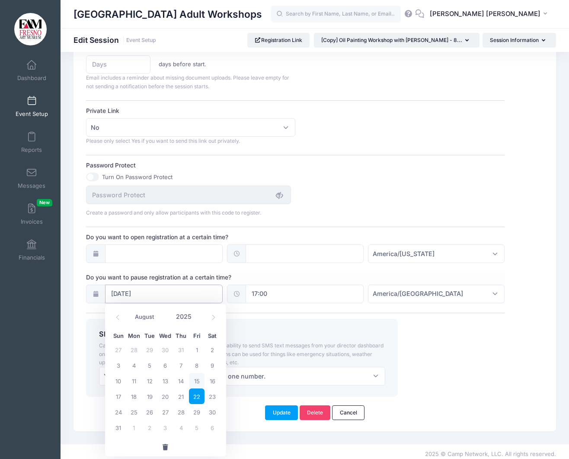
click at [190, 288] on input "08/22/2025" at bounding box center [164, 294] width 118 height 19
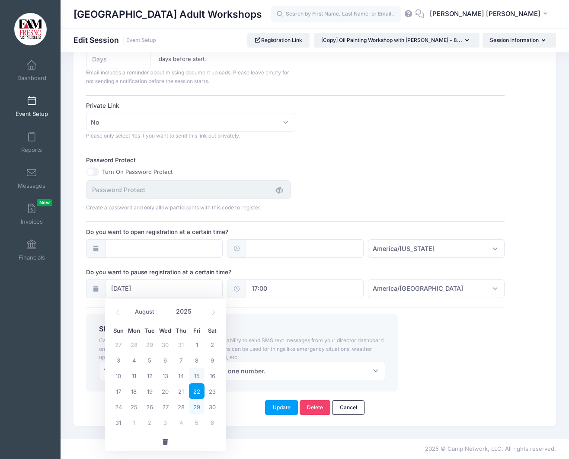
click at [199, 405] on span "29" at bounding box center [197, 407] width 16 height 16
type input "08/29/2025"
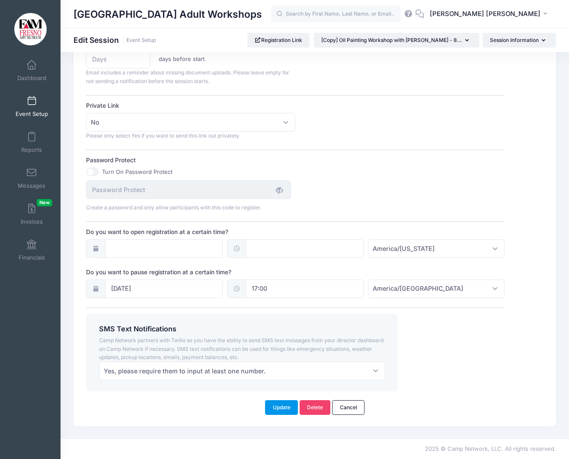
click at [281, 408] on button "Update" at bounding box center [281, 407] width 33 height 15
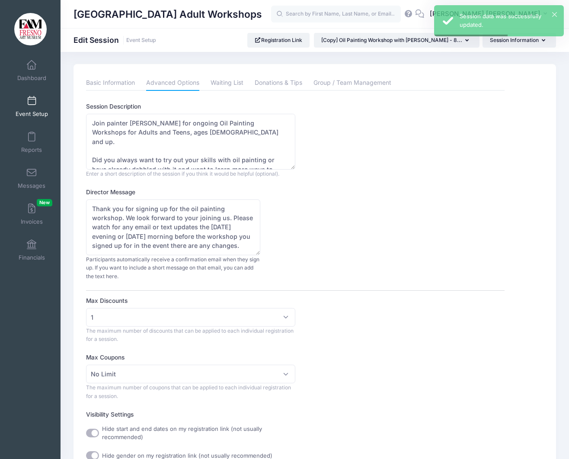
scroll to position [0, 0]
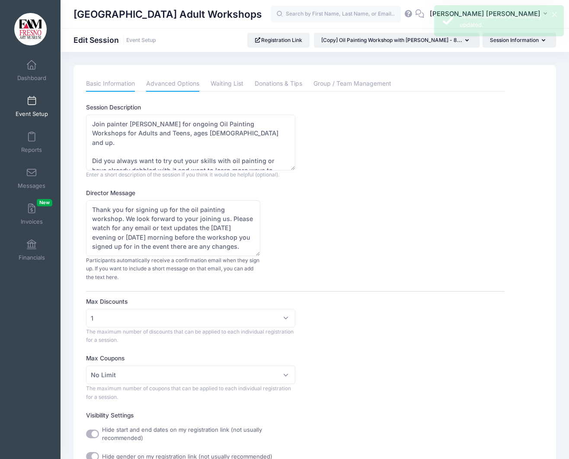
click at [115, 84] on link "Basic Information" at bounding box center [110, 84] width 49 height 16
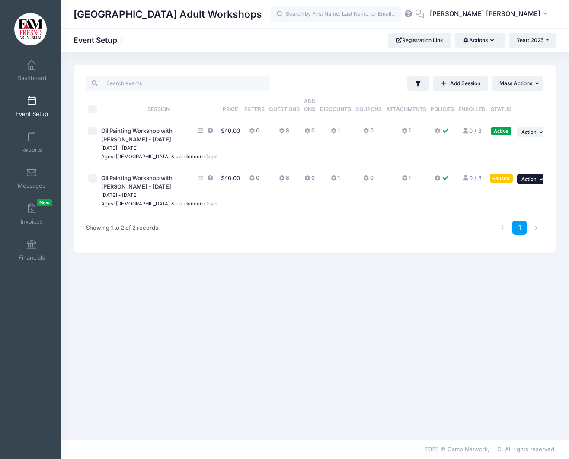
click at [533, 182] on span "Action" at bounding box center [529, 179] width 15 height 6
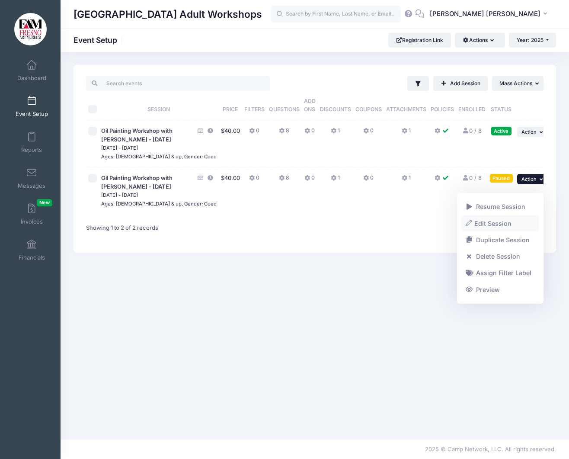
click at [509, 222] on link "Edit Session" at bounding box center [501, 223] width 78 height 16
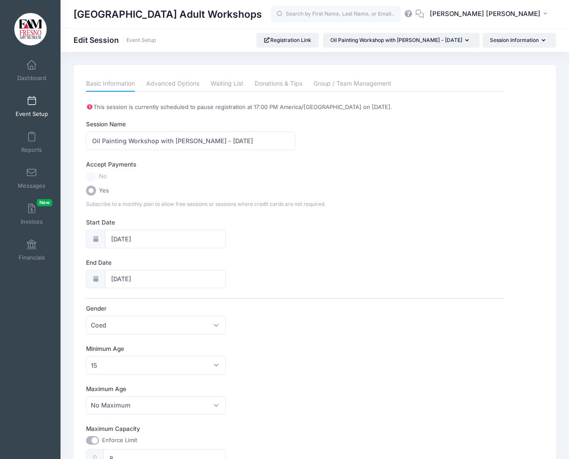
click at [26, 100] on link "Event Setup" at bounding box center [31, 106] width 41 height 30
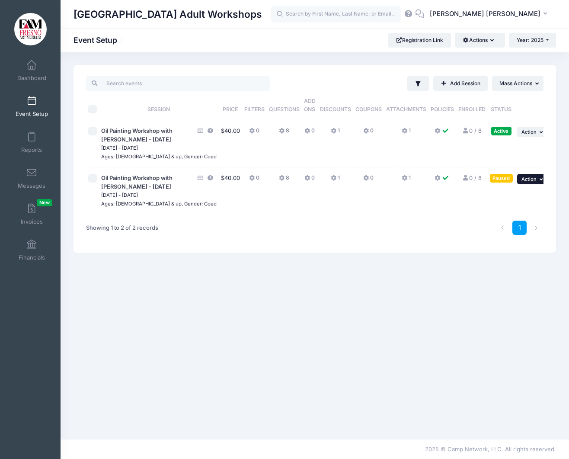
click at [534, 184] on button "... Action" at bounding box center [532, 179] width 30 height 10
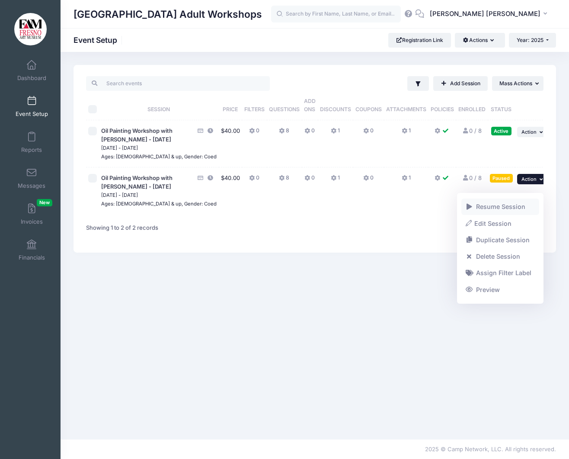
click at [520, 207] on link "Resume Session" at bounding box center [501, 207] width 78 height 16
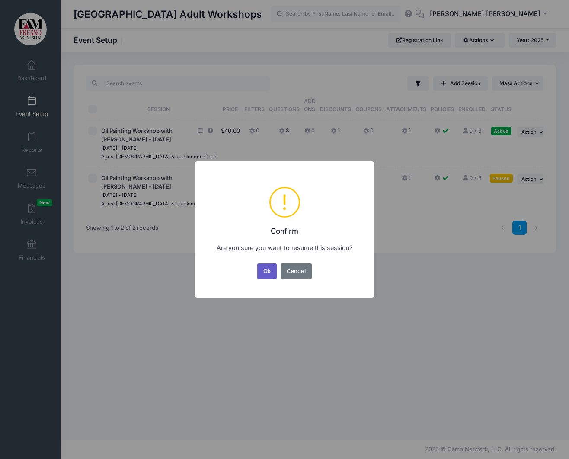
click at [273, 272] on button "Ok" at bounding box center [267, 271] width 20 height 16
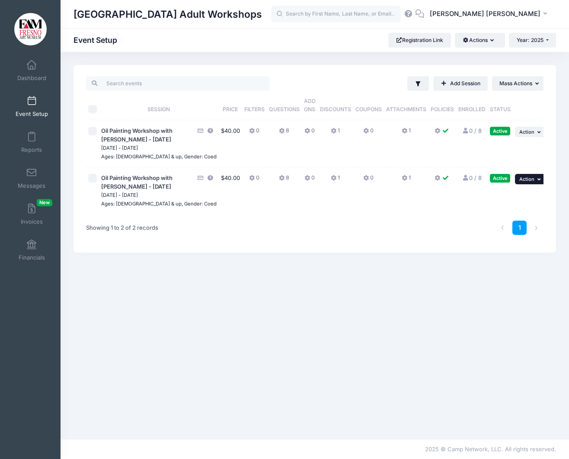
click at [536, 184] on button "... Action" at bounding box center [530, 179] width 30 height 10
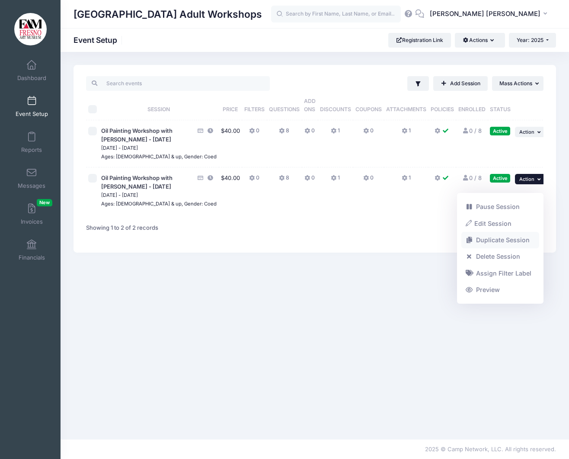
click at [508, 237] on link "Duplicate Session" at bounding box center [501, 240] width 78 height 16
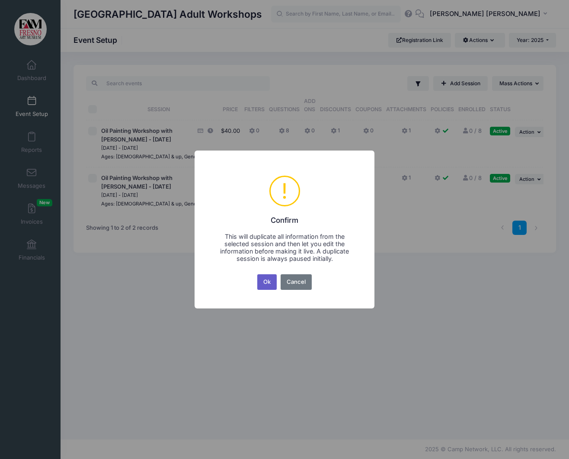
click at [269, 284] on button "Ok" at bounding box center [267, 282] width 20 height 16
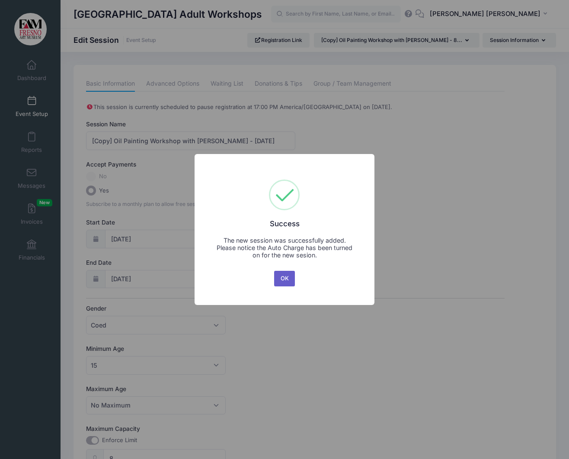
click at [282, 281] on button "OK" at bounding box center [284, 279] width 21 height 16
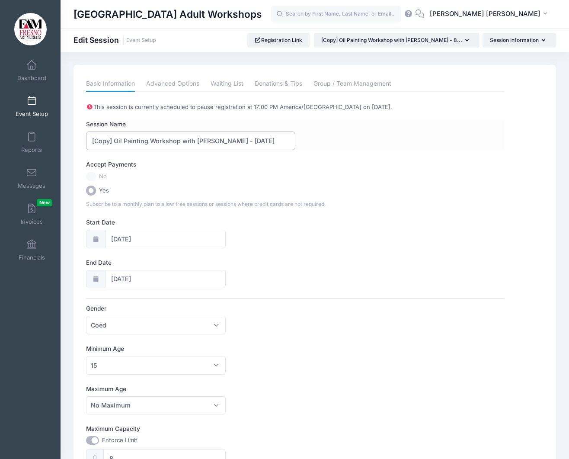
click at [258, 141] on input "[Copy] Oil Painting Workshop with Mariah Calvert - 8/30/25" at bounding box center [190, 141] width 209 height 19
drag, startPoint x: 259, startPoint y: 140, endPoint x: 243, endPoint y: 143, distance: 16.3
click at [244, 140] on input "[Copy] Oil Painting Workshop with Mariah Calvert - 8/30/25" at bounding box center [190, 141] width 209 height 19
type input "[Copy] Oil Painting Workshop with [PERSON_NAME] - [DATE]"
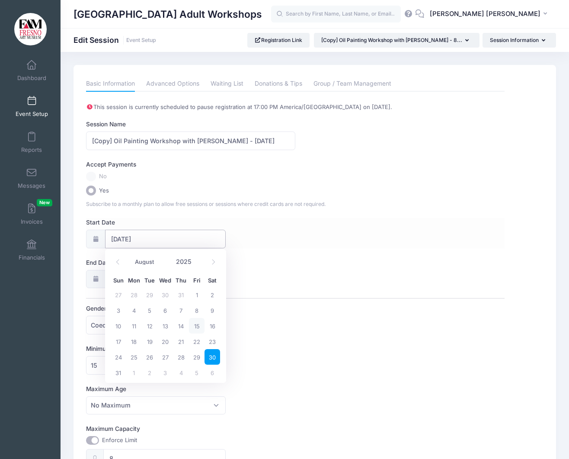
click at [151, 240] on input "08/30/2025" at bounding box center [165, 239] width 121 height 19
click at [211, 259] on span at bounding box center [213, 262] width 14 height 15
select select "8"
click at [213, 293] on span "6" at bounding box center [213, 295] width 16 height 16
type input "09/06/2025"
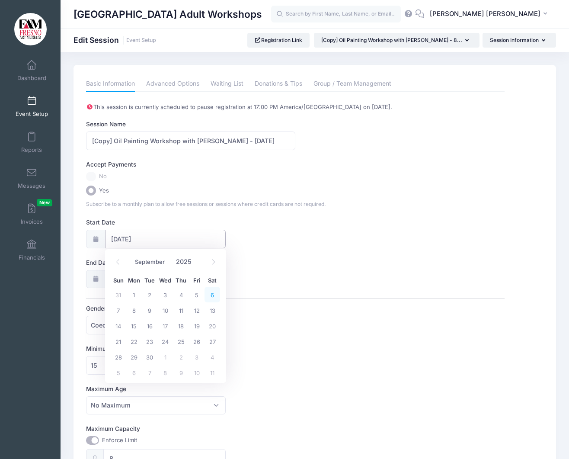
type input "09/07/2025"
select select "8"
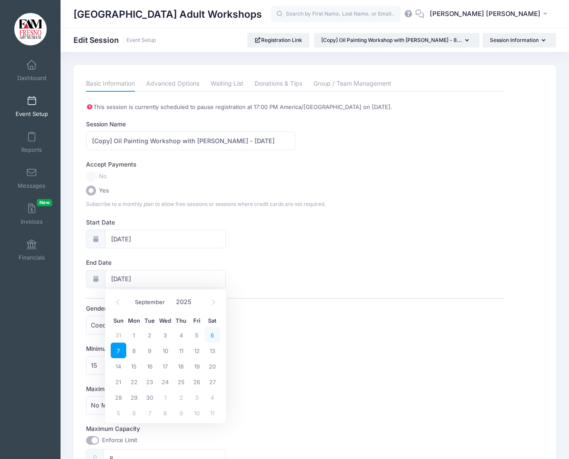
click at [214, 334] on span "6" at bounding box center [213, 335] width 16 height 16
type input "09/06/2025"
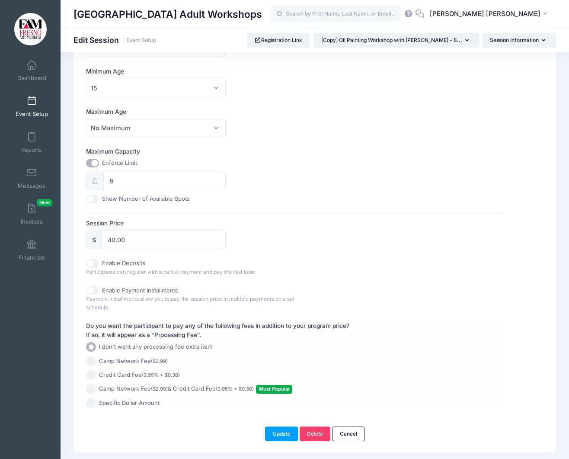
scroll to position [304, 0]
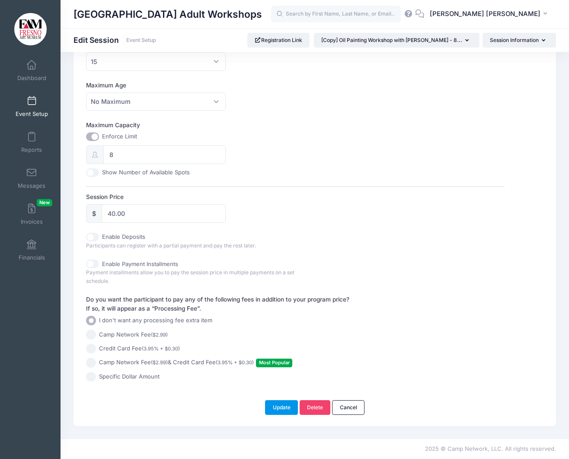
click at [280, 406] on button "Update" at bounding box center [281, 407] width 33 height 15
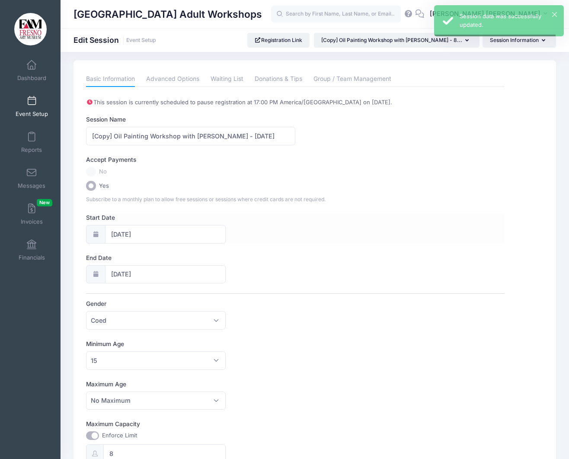
scroll to position [0, 0]
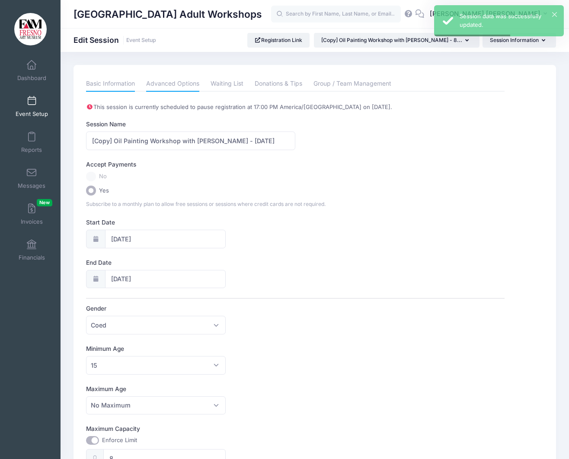
click at [173, 83] on link "Advanced Options" at bounding box center [172, 84] width 53 height 16
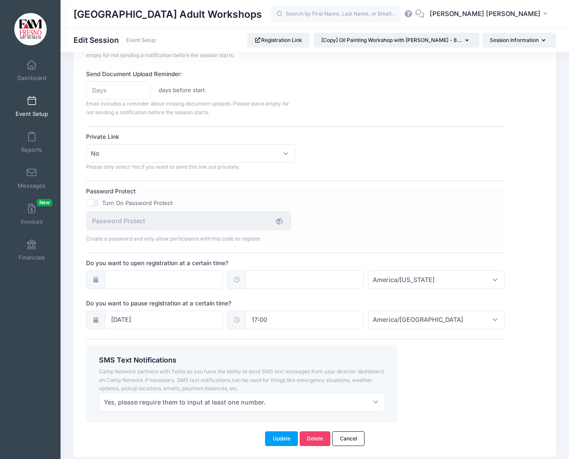
scroll to position [514, 0]
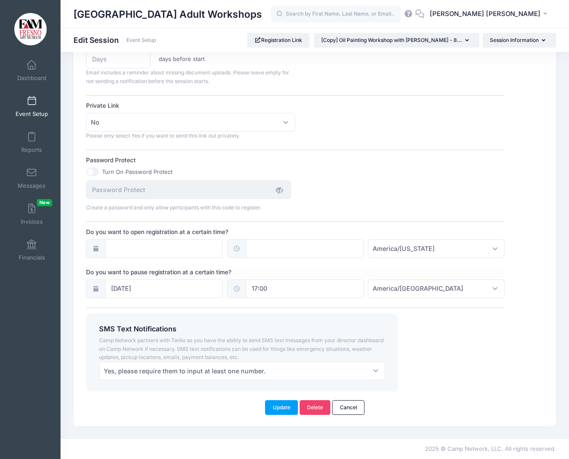
click at [234, 287] on icon at bounding box center [236, 289] width 7 height 6
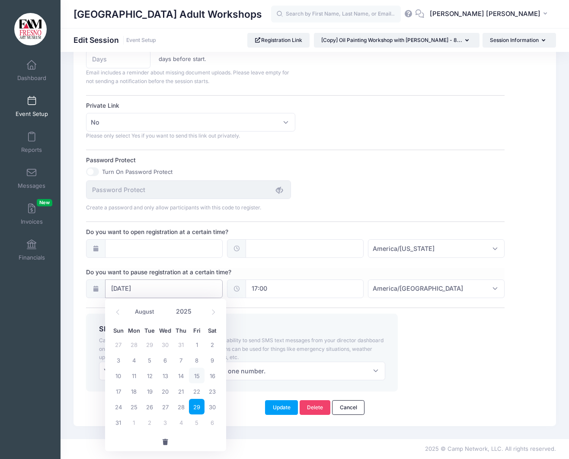
click at [206, 291] on input "08/29/2025" at bounding box center [164, 288] width 118 height 19
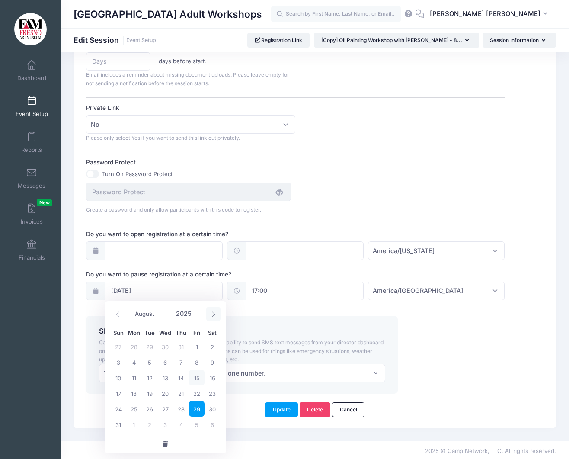
scroll to position [512, 0]
click at [211, 312] on icon at bounding box center [214, 314] width 6 height 6
select select "8"
click at [198, 346] on span "5" at bounding box center [197, 347] width 16 height 16
type input "09/05/2025"
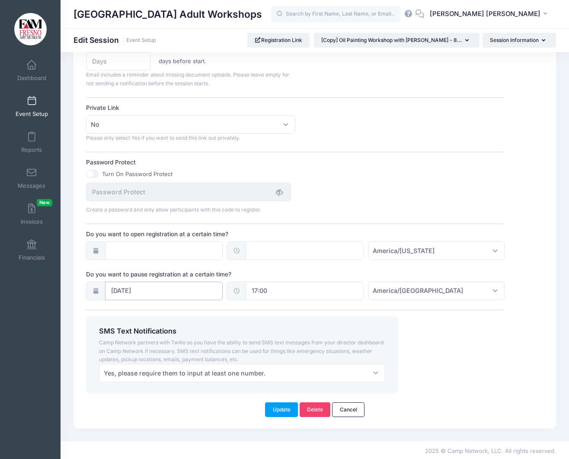
scroll to position [514, 0]
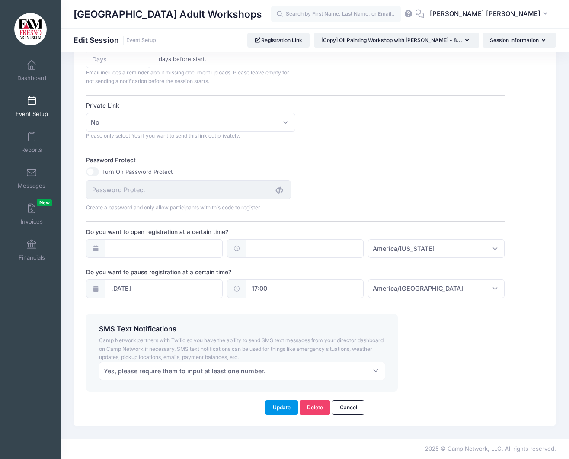
click at [285, 409] on button "Update" at bounding box center [281, 407] width 33 height 15
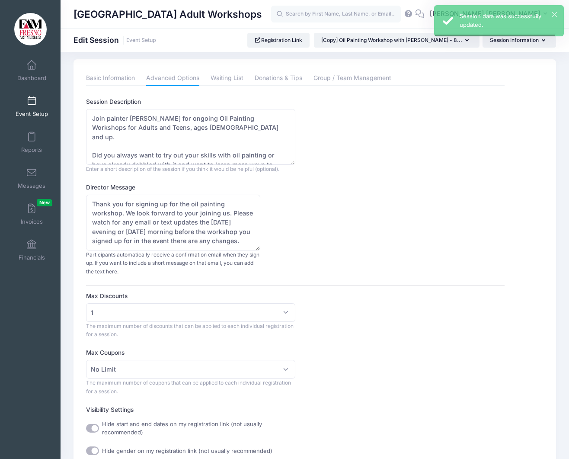
scroll to position [0, 0]
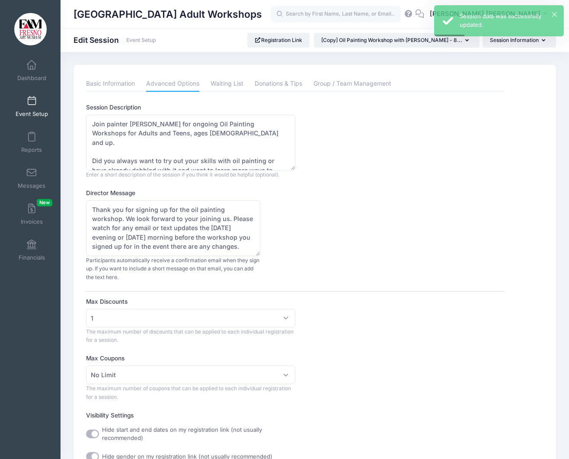
click at [32, 103] on span at bounding box center [32, 101] width 0 height 10
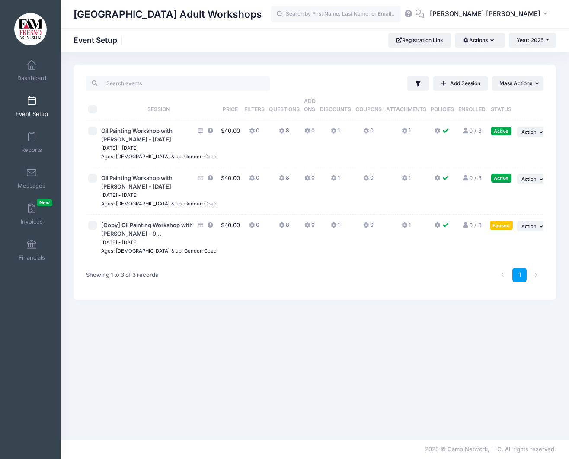
click at [465, 82] on link "Add Session" at bounding box center [460, 83] width 55 height 15
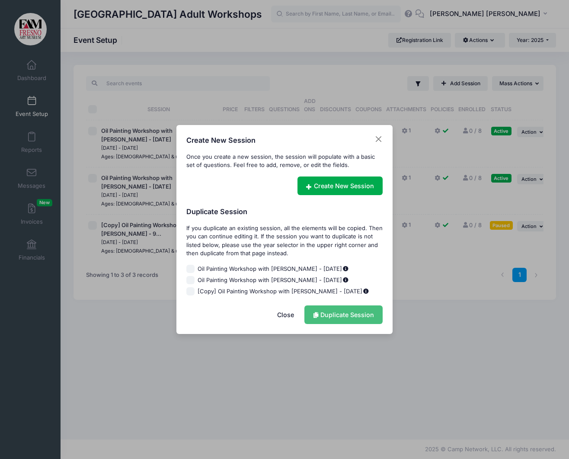
click at [357, 318] on link "Duplicate Session" at bounding box center [344, 314] width 78 height 19
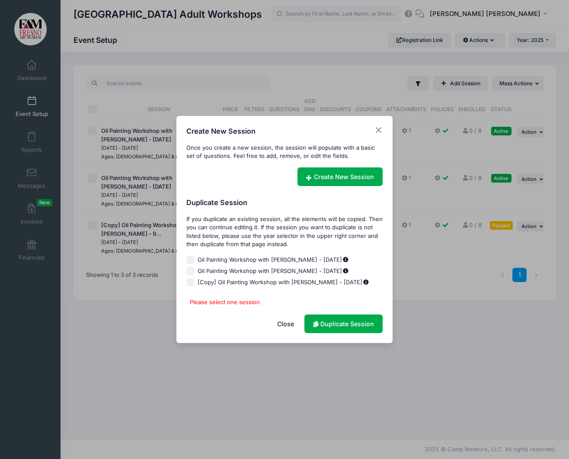
click at [189, 282] on input "[Copy] Oil Painting Workshop with [PERSON_NAME] - [DATE]" at bounding box center [190, 282] width 9 height 9
checkbox input "true"
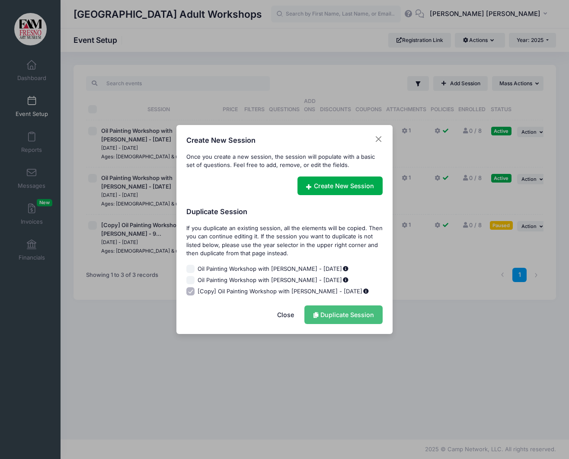
click at [353, 314] on link "Duplicate Session" at bounding box center [344, 314] width 78 height 19
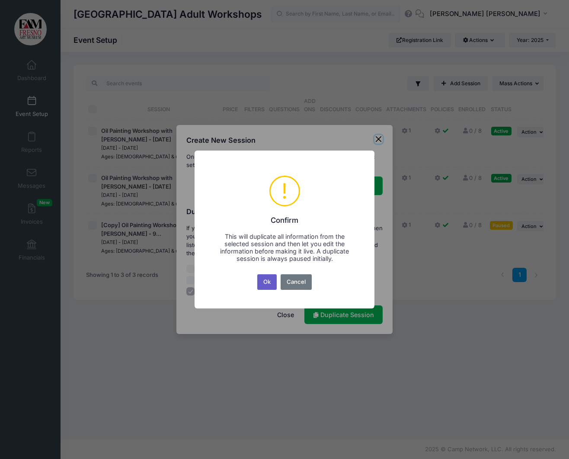
click at [267, 280] on button "Ok" at bounding box center [267, 282] width 20 height 16
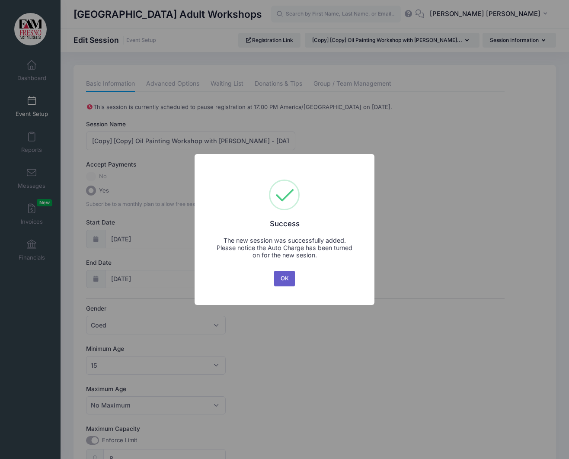
click at [287, 277] on button "OK" at bounding box center [284, 279] width 21 height 16
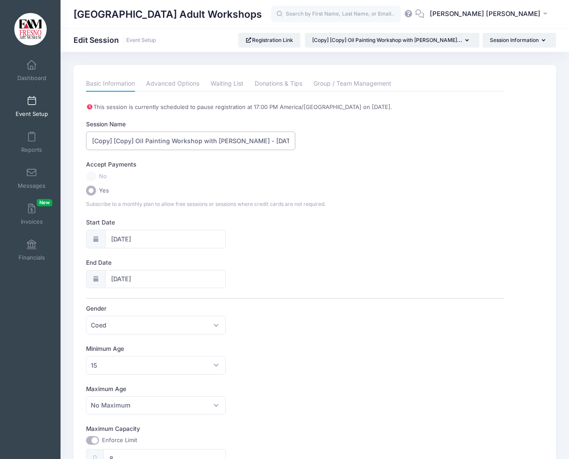
drag, startPoint x: 138, startPoint y: 140, endPoint x: 78, endPoint y: 140, distance: 59.7
click at [79, 139] on div "Please update the information for this particular session. Basic Information Ad…" at bounding box center [315, 397] width 483 height 665
click at [233, 141] on input "Oil Painting Workshop with Mariah Calvert - 9/6/25" at bounding box center [190, 141] width 209 height 19
type input "Oil Painting Workshop with [PERSON_NAME] - [DATE]"
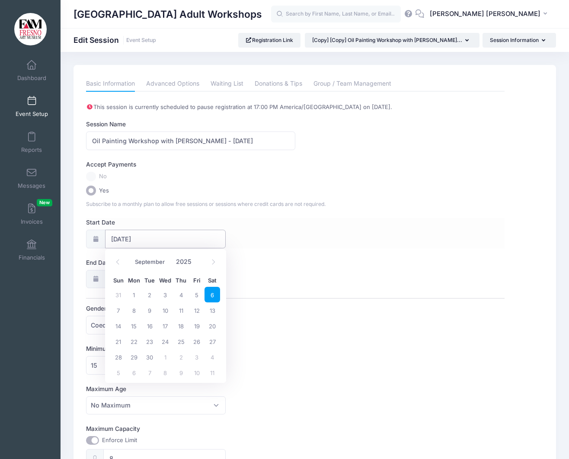
click at [124, 235] on input "09/06/2025" at bounding box center [165, 239] width 121 height 19
click at [214, 341] on span "27" at bounding box center [213, 342] width 16 height 16
type input "09/27/2025"
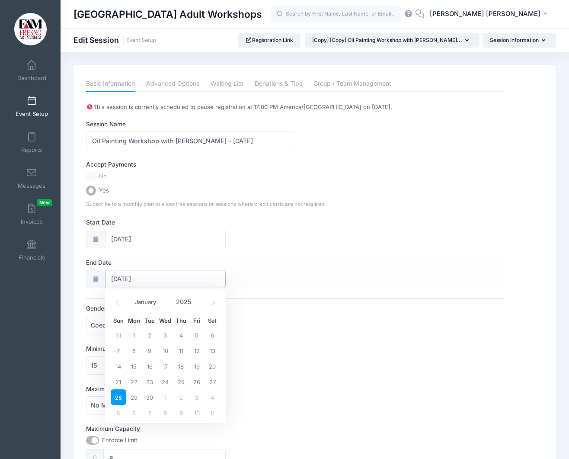
click at [126, 279] on input "09/28/2025" at bounding box center [165, 279] width 121 height 19
click at [211, 381] on span "27" at bounding box center [213, 382] width 16 height 16
type input "09/27/2025"
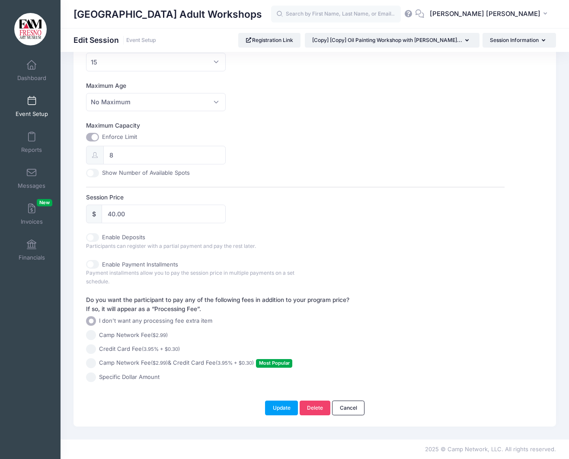
scroll to position [302, 0]
click at [284, 410] on button "Update" at bounding box center [281, 408] width 33 height 15
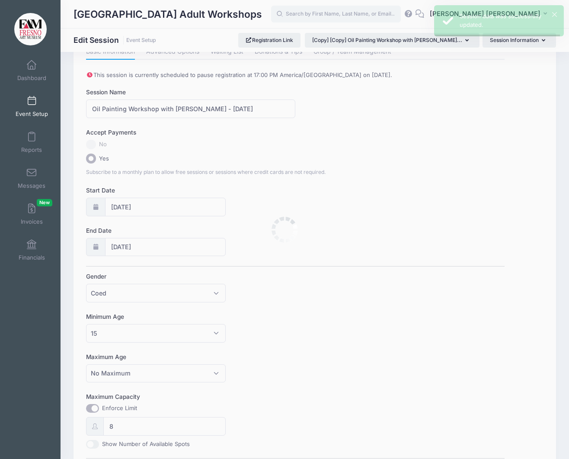
scroll to position [0, 0]
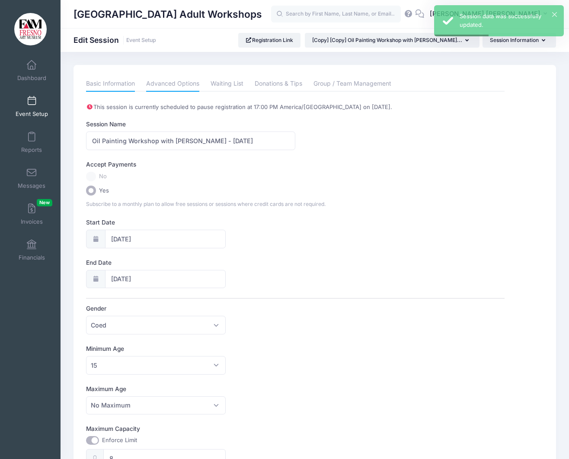
click at [191, 83] on link "Advanced Options" at bounding box center [172, 84] width 53 height 16
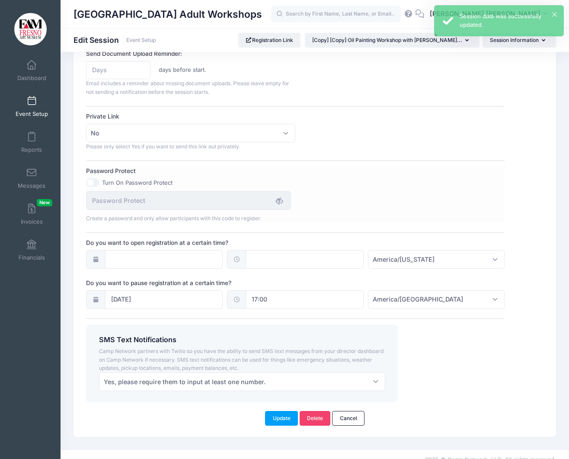
scroll to position [506, 0]
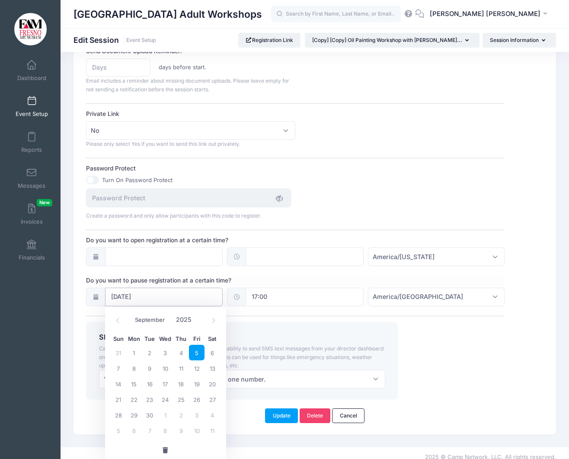
click at [209, 297] on input "09/05/2025" at bounding box center [164, 297] width 118 height 19
click at [199, 400] on span "26" at bounding box center [197, 399] width 16 height 16
type input "09/26/2025"
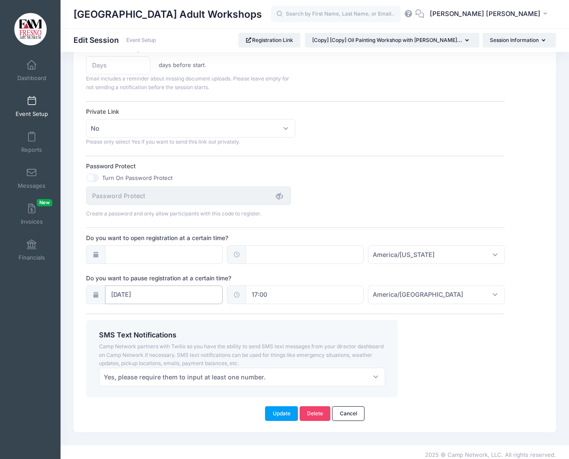
scroll to position [506, 0]
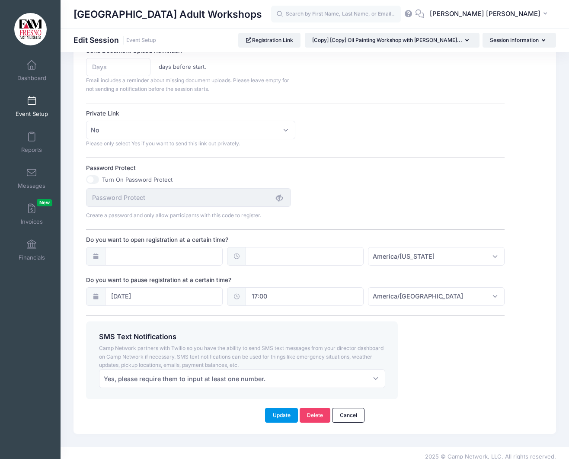
click at [276, 415] on button "Update" at bounding box center [281, 415] width 33 height 15
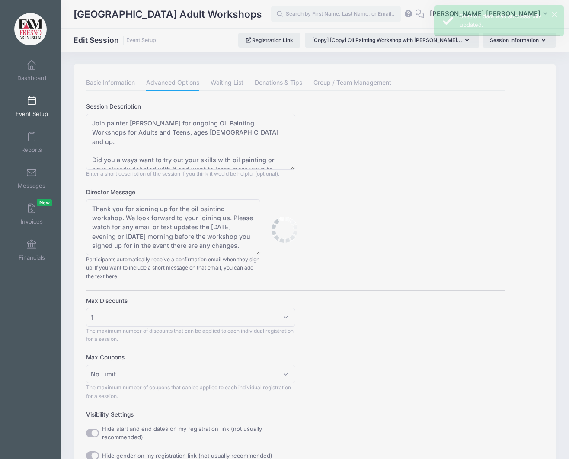
scroll to position [0, 0]
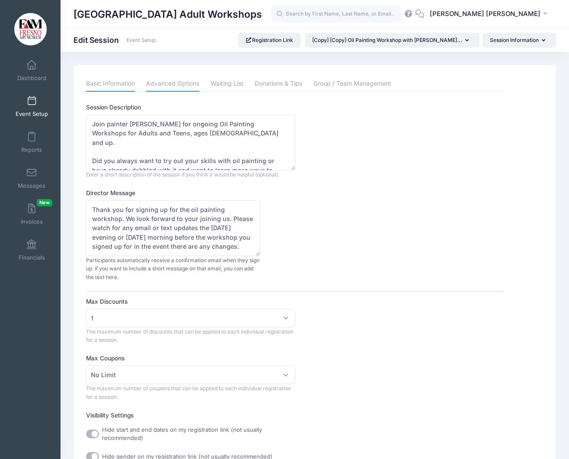
click at [108, 82] on link "Basic Information" at bounding box center [110, 84] width 49 height 16
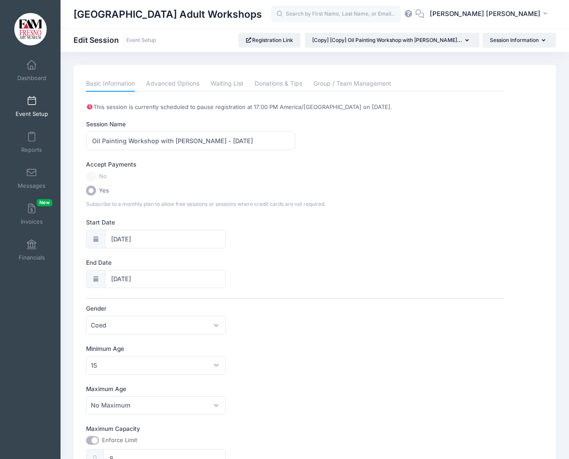
click at [173, 153] on div "This session is currently scheduled to pause registration at 17:00 PM America/L…" at bounding box center [295, 394] width 419 height 582
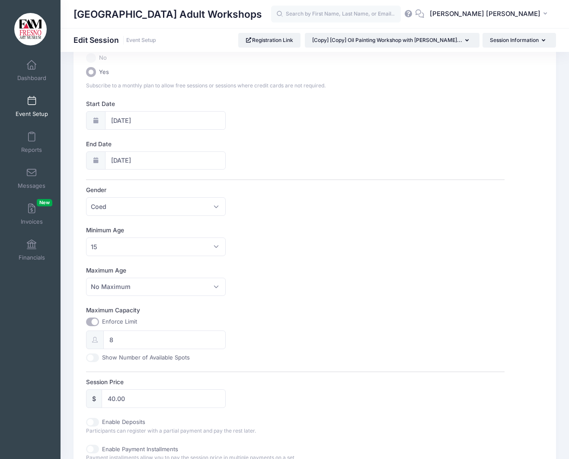
scroll to position [304, 0]
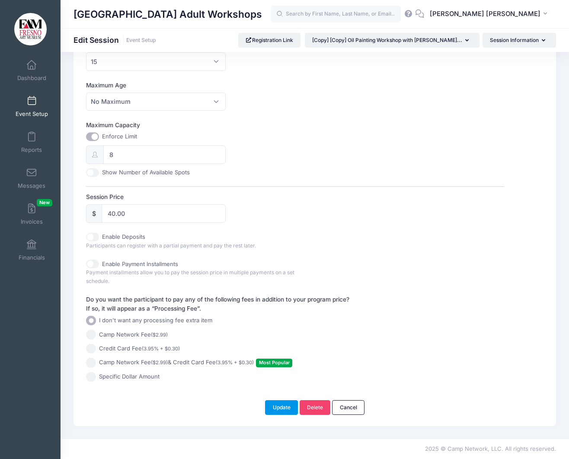
click at [277, 404] on button "Update" at bounding box center [281, 407] width 33 height 15
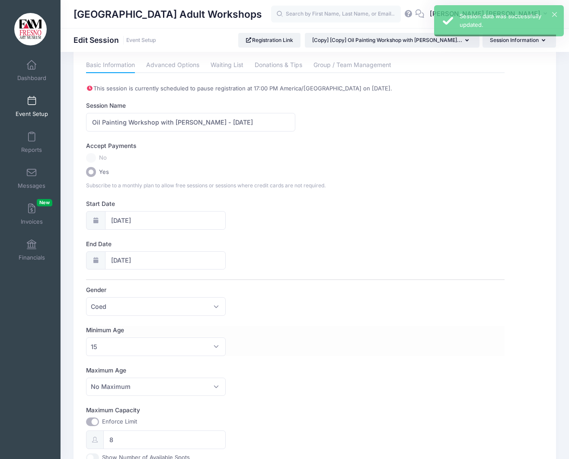
scroll to position [0, 0]
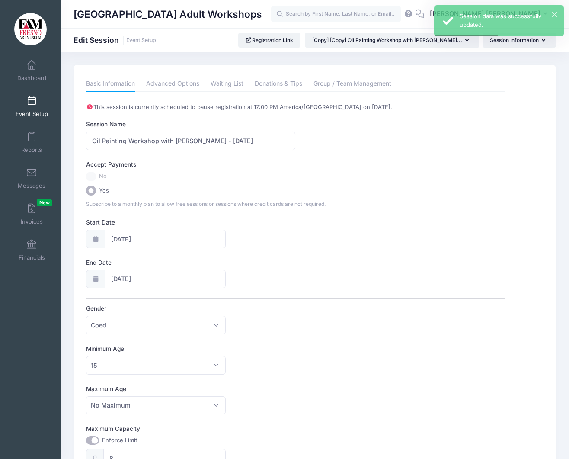
click at [32, 99] on span at bounding box center [32, 101] width 0 height 10
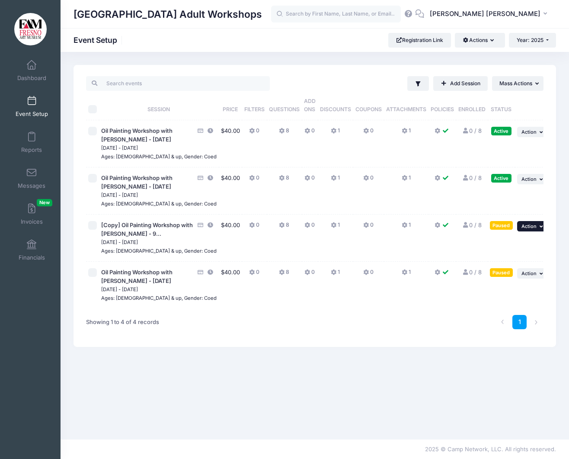
click at [531, 229] on span "Action" at bounding box center [529, 226] width 15 height 6
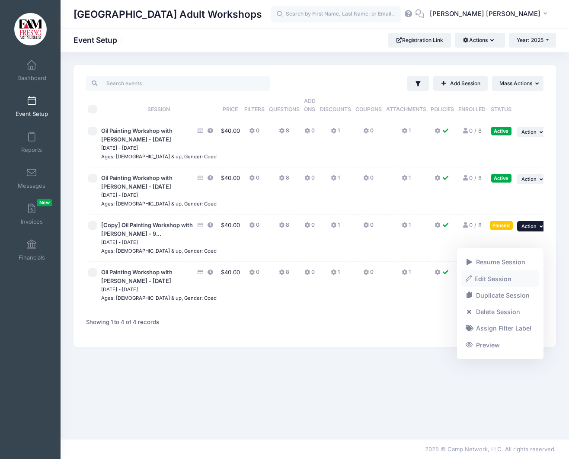
click at [503, 276] on link "Edit Session" at bounding box center [501, 278] width 78 height 16
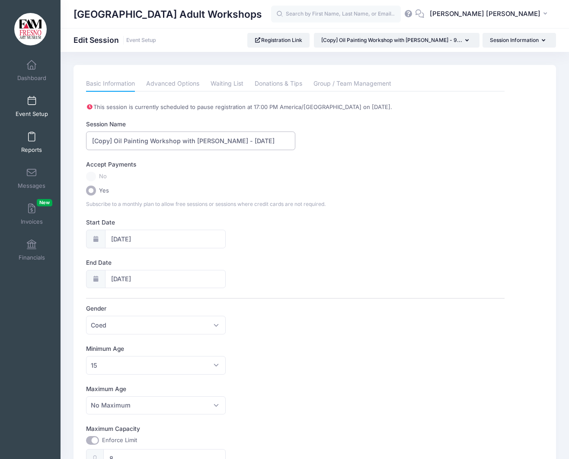
drag, startPoint x: 114, startPoint y: 141, endPoint x: 46, endPoint y: 135, distance: 68.1
click at [46, 135] on div "My Events Dashboard Reports" at bounding box center [284, 381] width 569 height 763
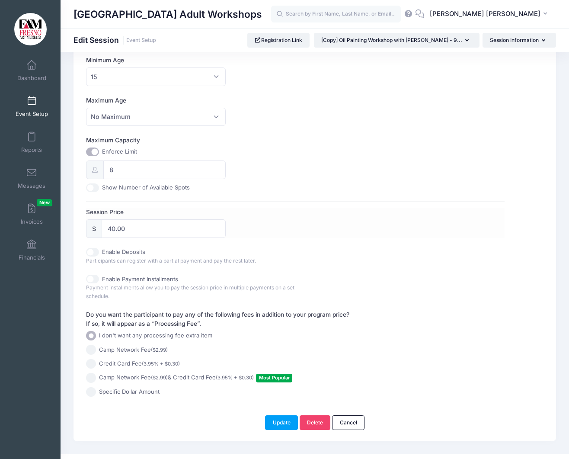
scroll to position [304, 0]
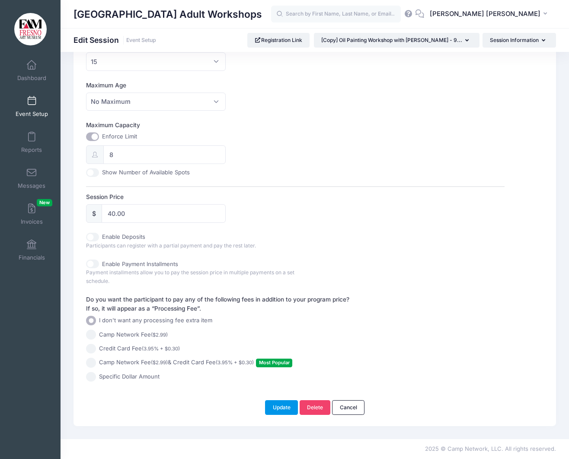
type input "Oil Painting Workshop with [PERSON_NAME] - [DATE]"
click at [279, 407] on button "Update" at bounding box center [281, 407] width 33 height 15
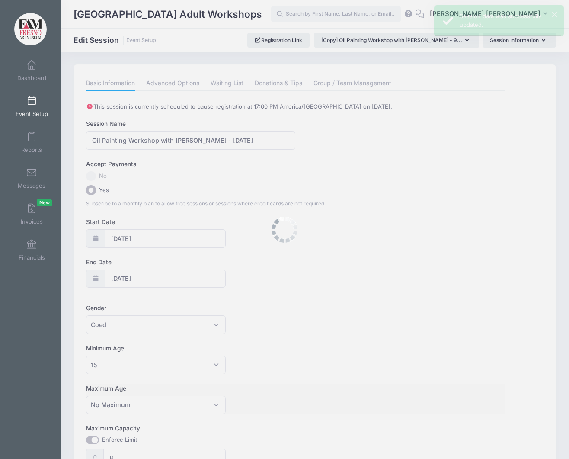
scroll to position [0, 0]
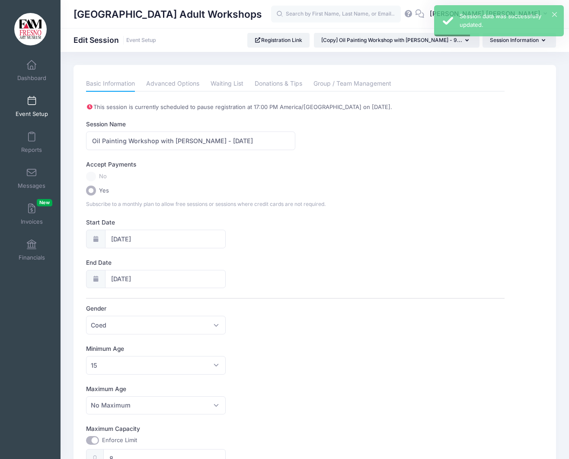
click at [32, 103] on span at bounding box center [32, 101] width 0 height 10
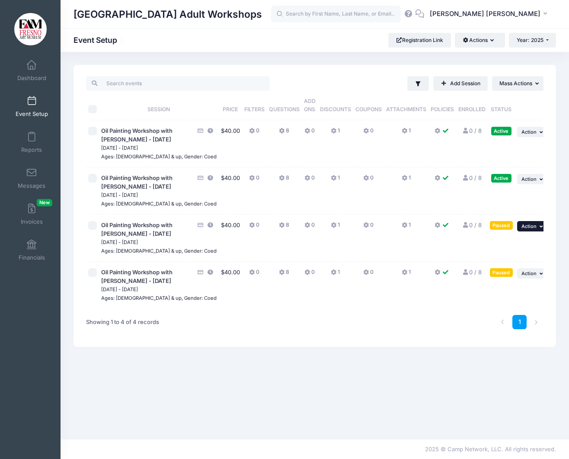
click at [540, 229] on icon "button" at bounding box center [542, 226] width 5 height 5
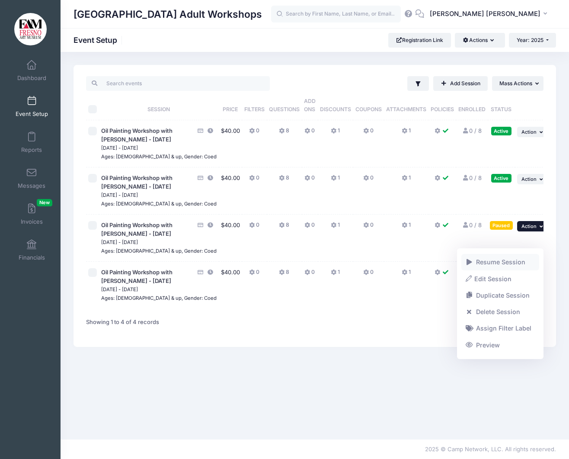
click at [514, 262] on link "Resume Session" at bounding box center [501, 262] width 78 height 16
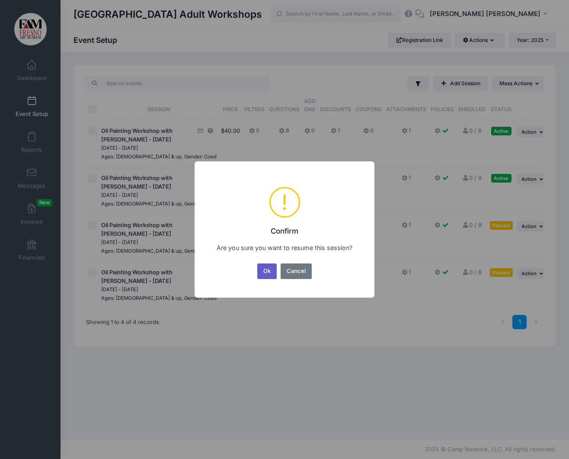
click at [265, 273] on button "Ok" at bounding box center [267, 271] width 20 height 16
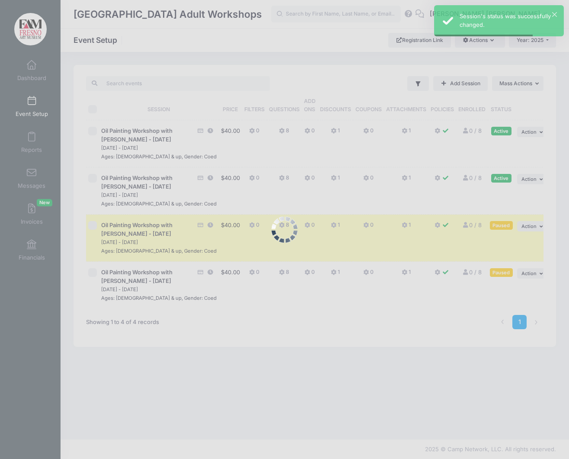
click at [536, 298] on div at bounding box center [284, 229] width 569 height 459
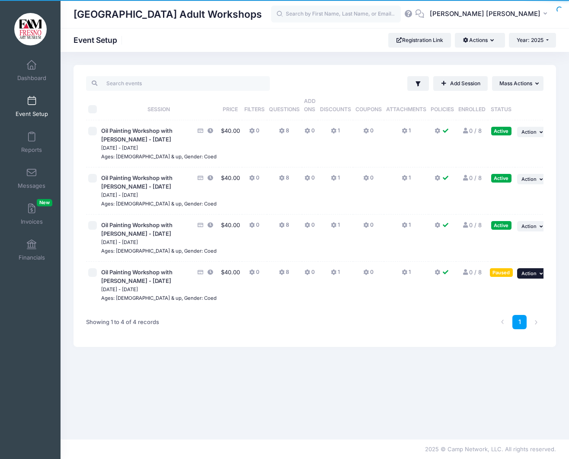
click at [540, 276] on icon "button" at bounding box center [542, 273] width 5 height 5
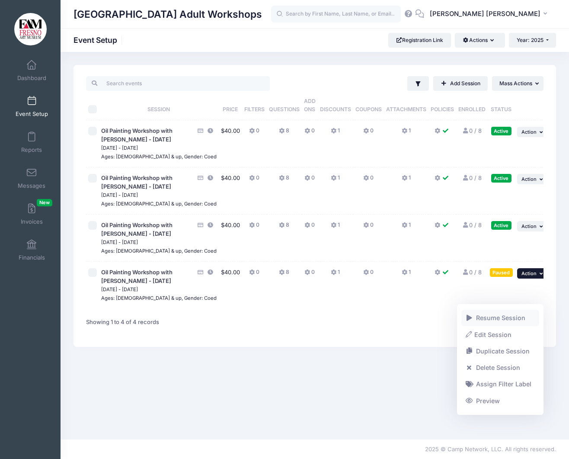
click at [500, 320] on link "Resume Session" at bounding box center [501, 318] width 78 height 16
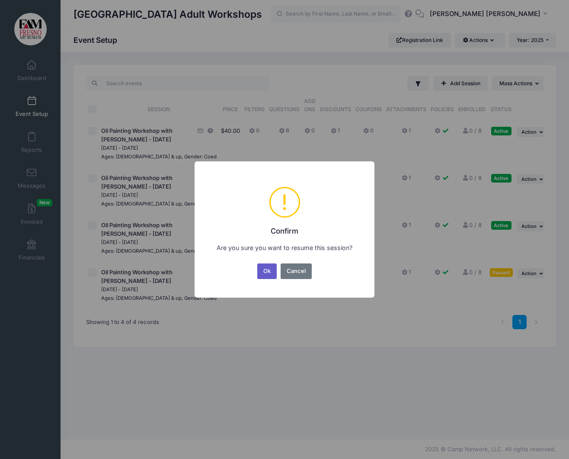
click at [266, 268] on button "Ok" at bounding box center [267, 271] width 20 height 16
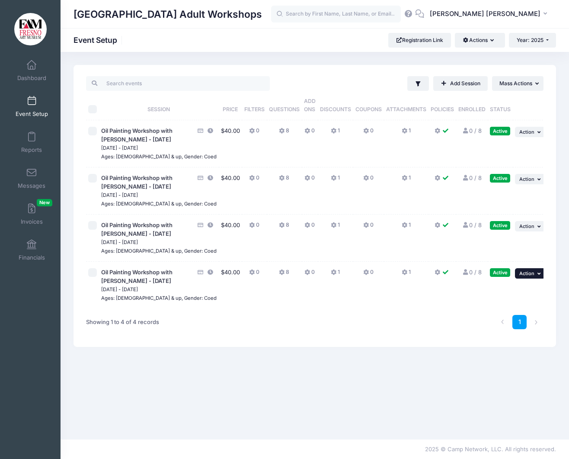
click at [525, 276] on span "Action" at bounding box center [527, 273] width 15 height 6
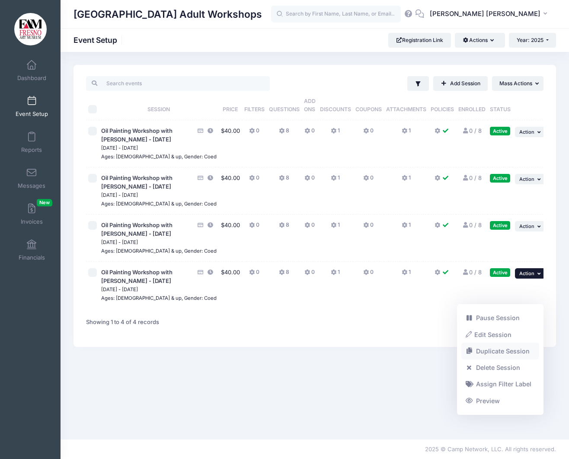
click at [504, 350] on link "Duplicate Session" at bounding box center [501, 351] width 78 height 16
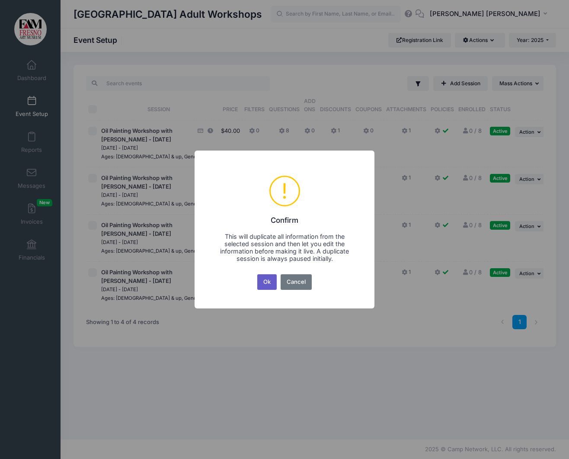
click at [263, 282] on button "Ok" at bounding box center [267, 282] width 20 height 16
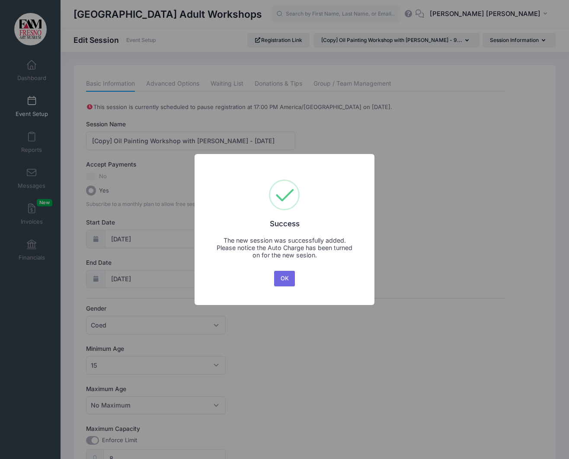
click at [115, 138] on div "× Success The new session was successfully added. Please notice the Auto Charge…" at bounding box center [284, 229] width 569 height 459
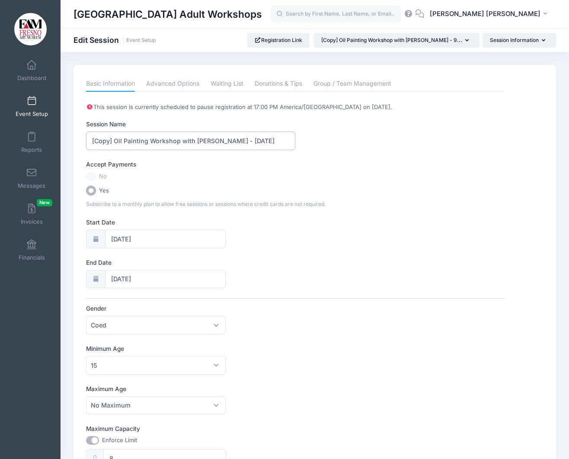
drag, startPoint x: 115, startPoint y: 141, endPoint x: 61, endPoint y: 143, distance: 54.1
click at [63, 140] on div "Please update the information for this particular session. Basic Information Ad…" at bounding box center [315, 397] width 509 height 665
drag, startPoint x: 252, startPoint y: 141, endPoint x: 221, endPoint y: 141, distance: 30.7
click at [222, 141] on input "Oil Painting Workshop with [PERSON_NAME] - [DATE]" at bounding box center [190, 141] width 209 height 19
type input "Oil Painting Workshop with [PERSON_NAME] - [DATE]"
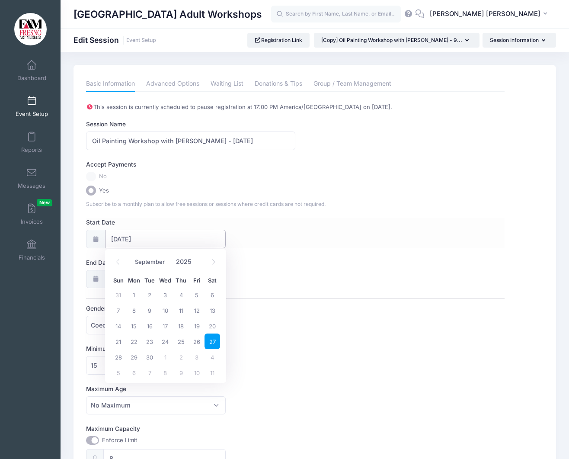
click at [129, 235] on input "09/27/2025" at bounding box center [165, 239] width 121 height 19
click at [212, 357] on span "4" at bounding box center [213, 357] width 16 height 16
type input "10/04/2025"
type input "10/05/2025"
select select "9"
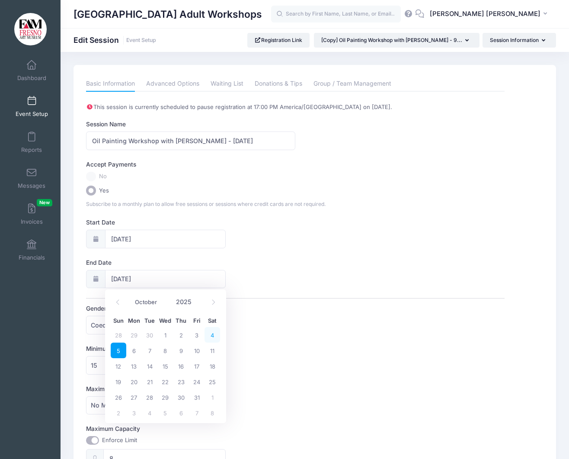
click at [213, 332] on span "4" at bounding box center [213, 335] width 16 height 16
type input "10/04/2025"
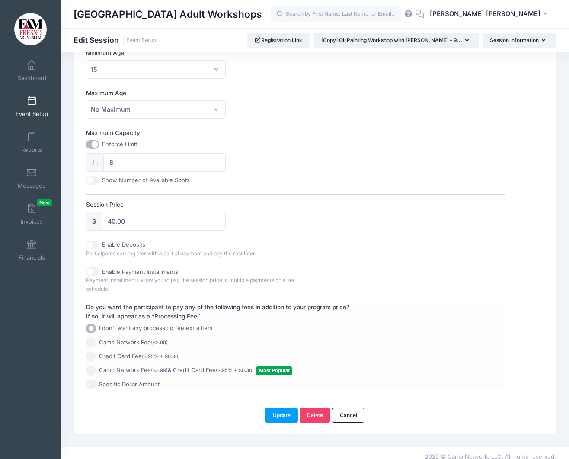
scroll to position [304, 0]
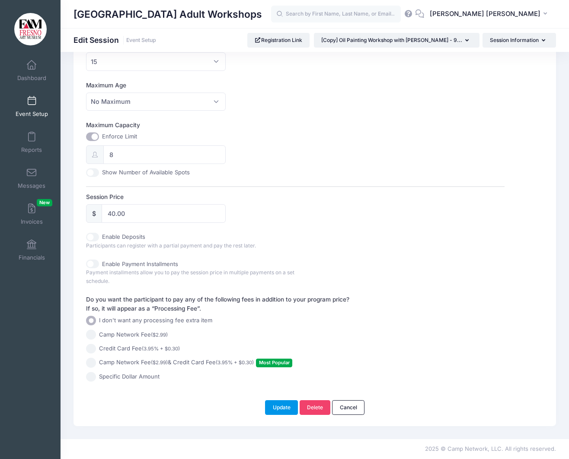
click at [282, 406] on button "Update" at bounding box center [281, 407] width 33 height 15
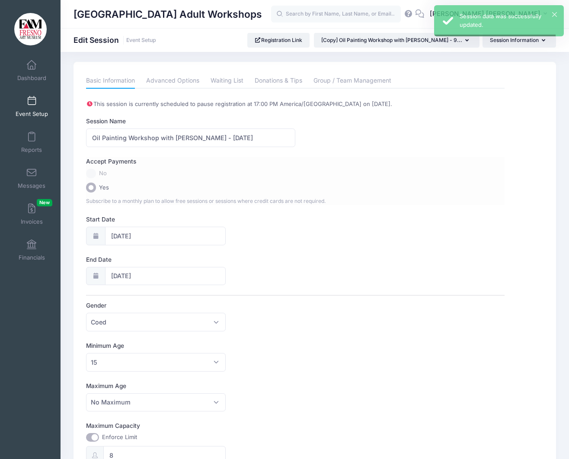
scroll to position [0, 0]
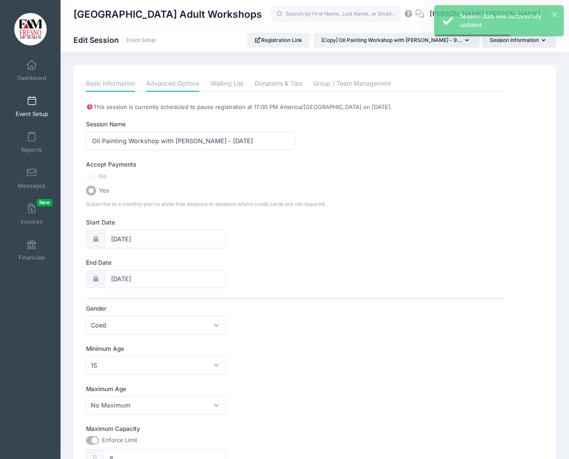
click at [169, 82] on link "Advanced Options" at bounding box center [172, 84] width 53 height 16
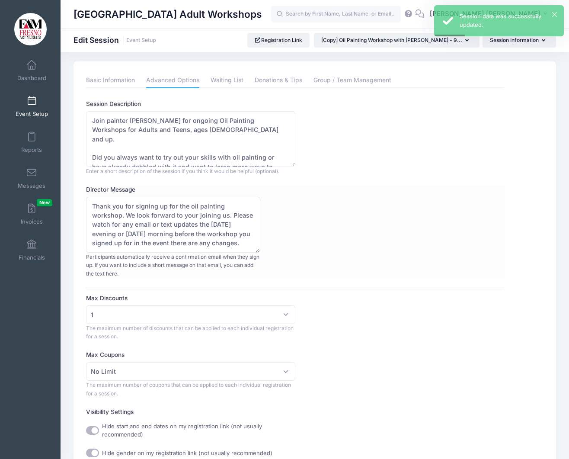
scroll to position [4, 0]
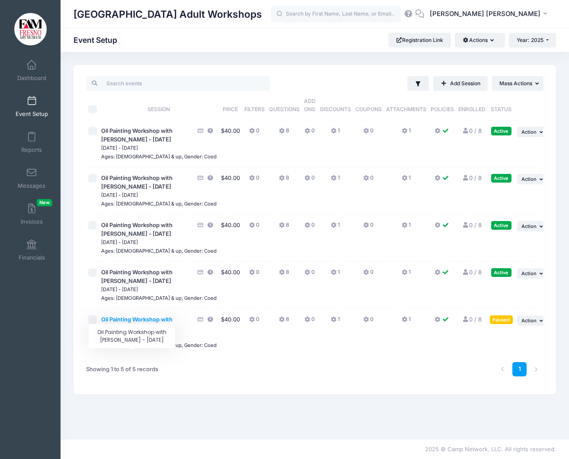
click at [148, 331] on span "Oil Painting Workshop with [PERSON_NAME] - [DATE]" at bounding box center [136, 324] width 71 height 16
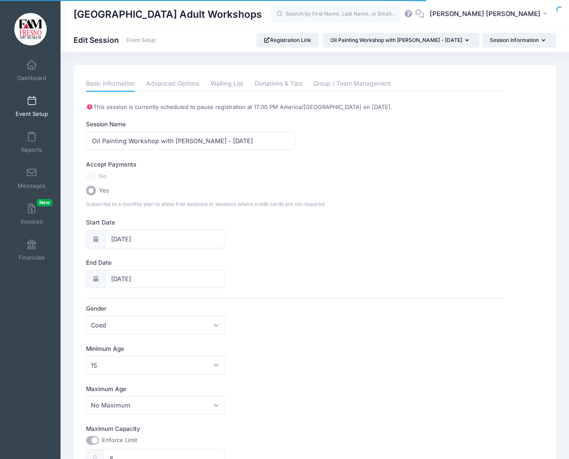
scroll to position [3, 0]
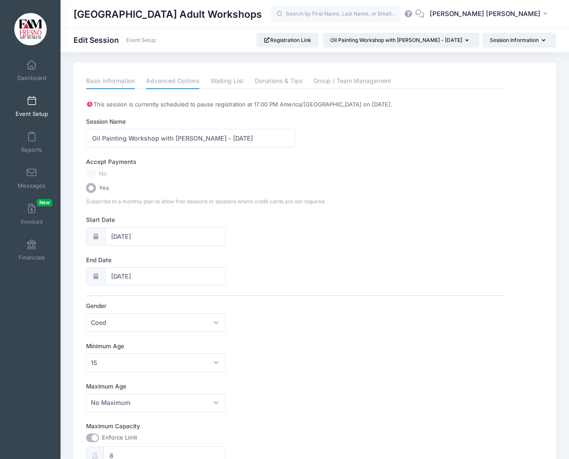
click at [174, 75] on link "Advanced Options" at bounding box center [172, 82] width 53 height 16
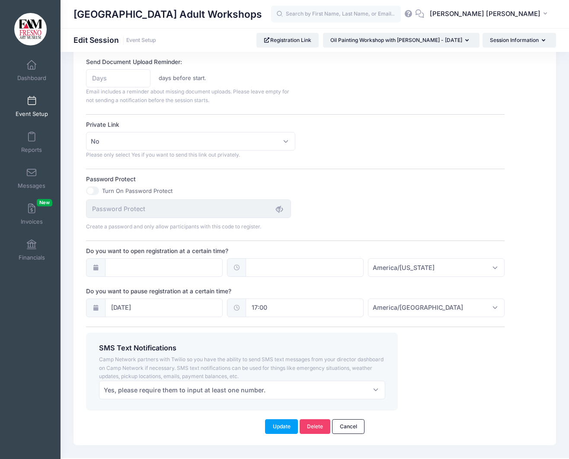
scroll to position [500, 0]
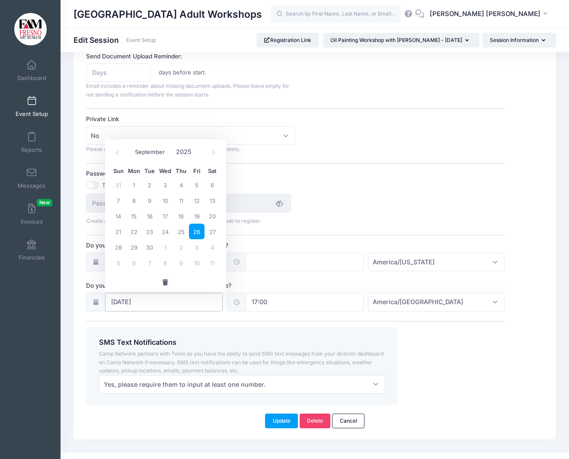
click at [157, 301] on input "09/26/2025" at bounding box center [164, 302] width 118 height 19
click at [199, 247] on span "3" at bounding box center [197, 247] width 16 height 16
type input "10/03/2025"
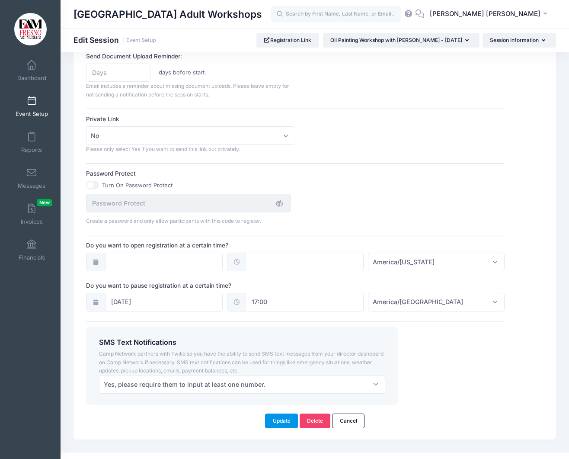
click at [275, 420] on button "Update" at bounding box center [281, 421] width 33 height 15
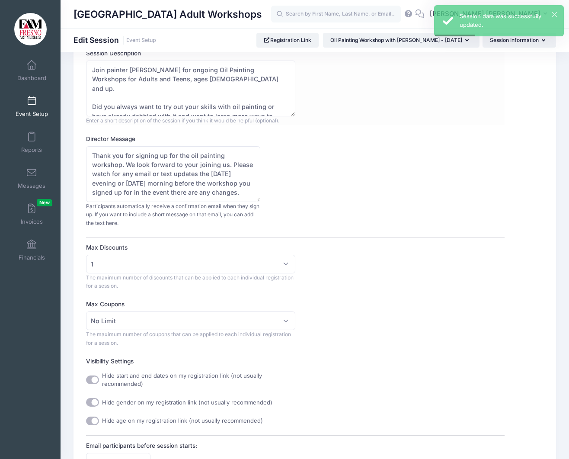
scroll to position [0, 0]
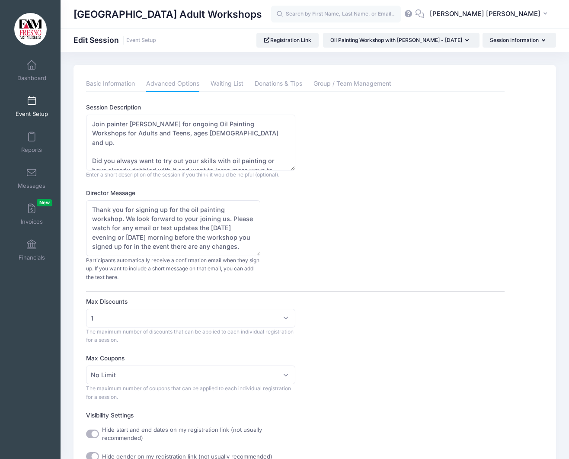
click at [27, 101] on link "Event Setup" at bounding box center [31, 106] width 41 height 30
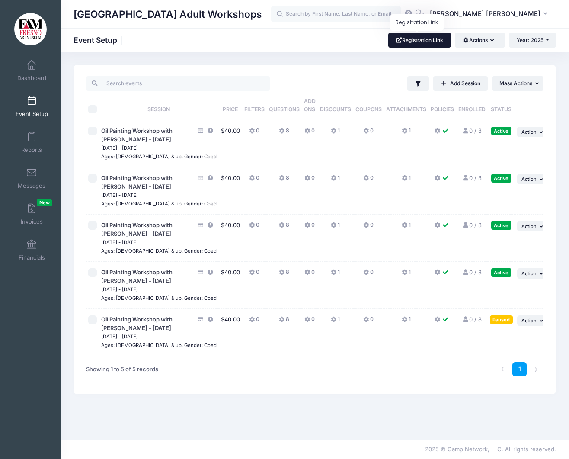
click at [409, 38] on link "Registration Link" at bounding box center [419, 40] width 63 height 15
click at [490, 324] on div "Paused" at bounding box center [501, 319] width 23 height 8
click at [531, 324] on span "Action" at bounding box center [529, 321] width 15 height 6
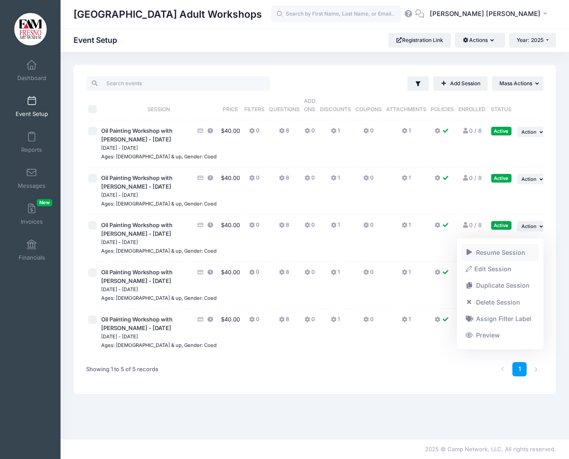
click at [503, 248] on link "Resume Session" at bounding box center [501, 252] width 78 height 16
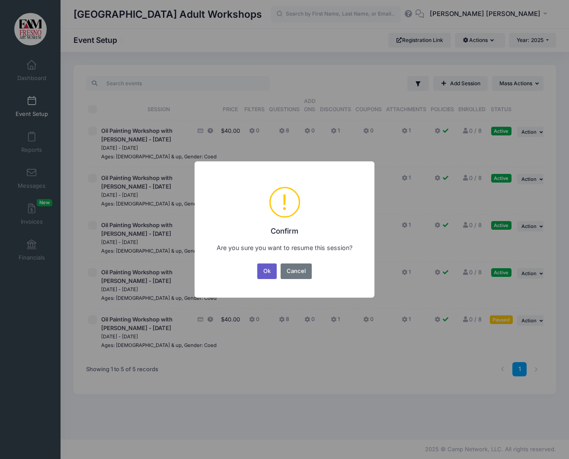
click at [265, 273] on button "Ok" at bounding box center [267, 271] width 20 height 16
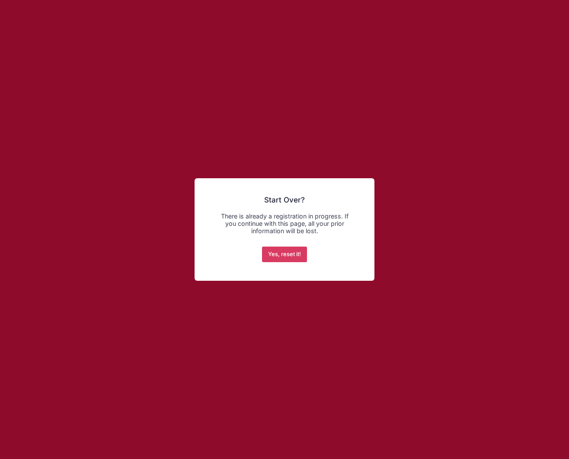
click at [284, 255] on button "Yes, reset it!" at bounding box center [284, 255] width 45 height 16
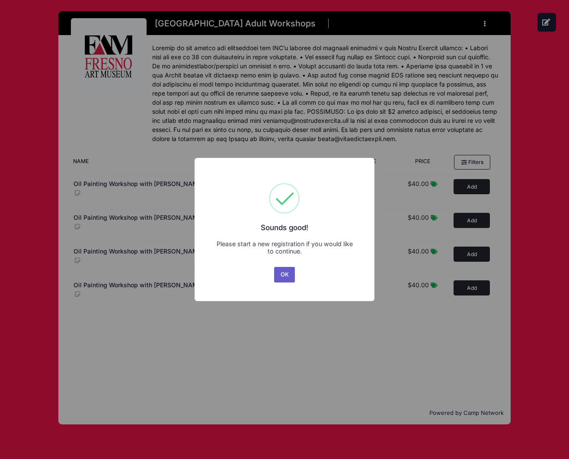
click at [282, 275] on button "OK" at bounding box center [284, 275] width 21 height 16
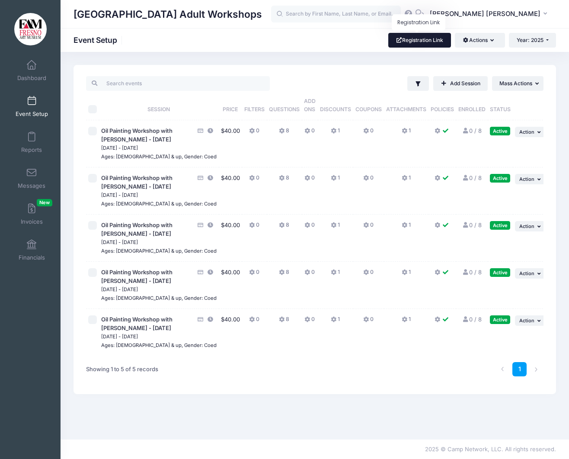
click at [415, 40] on link "Registration Link" at bounding box center [419, 40] width 63 height 15
